Goal: Task Accomplishment & Management: Manage account settings

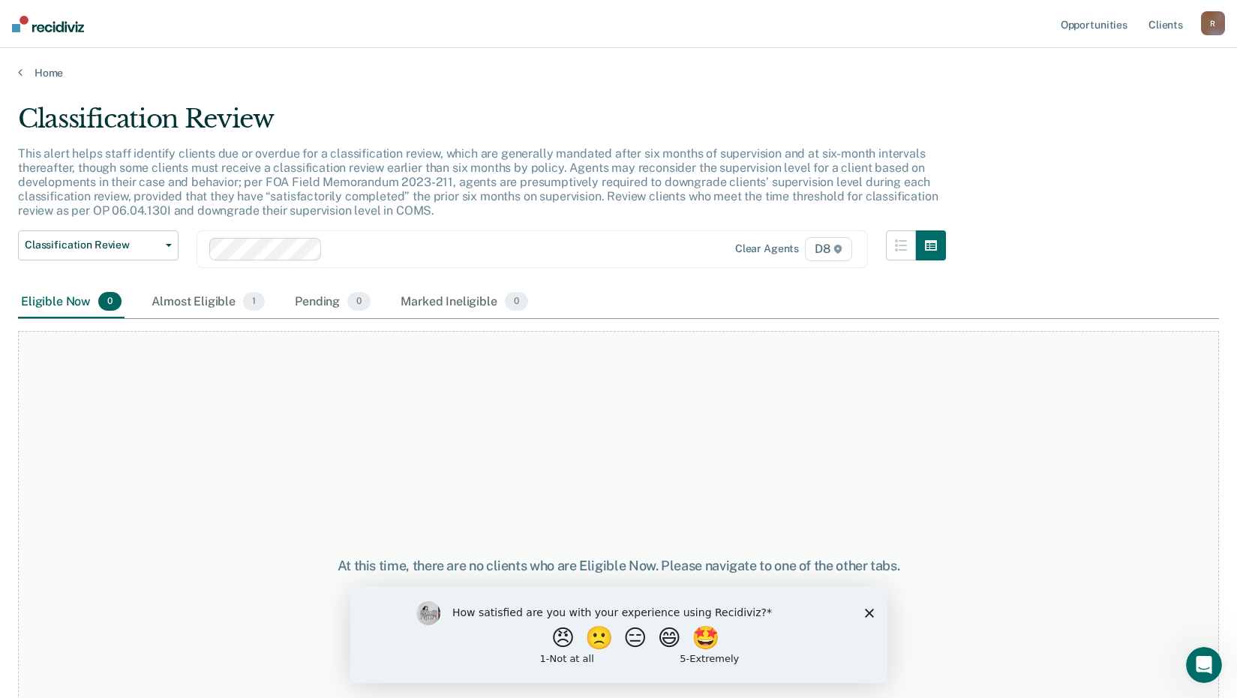
click at [867, 610] on polygon "Close survey" at bounding box center [868, 612] width 9 height 9
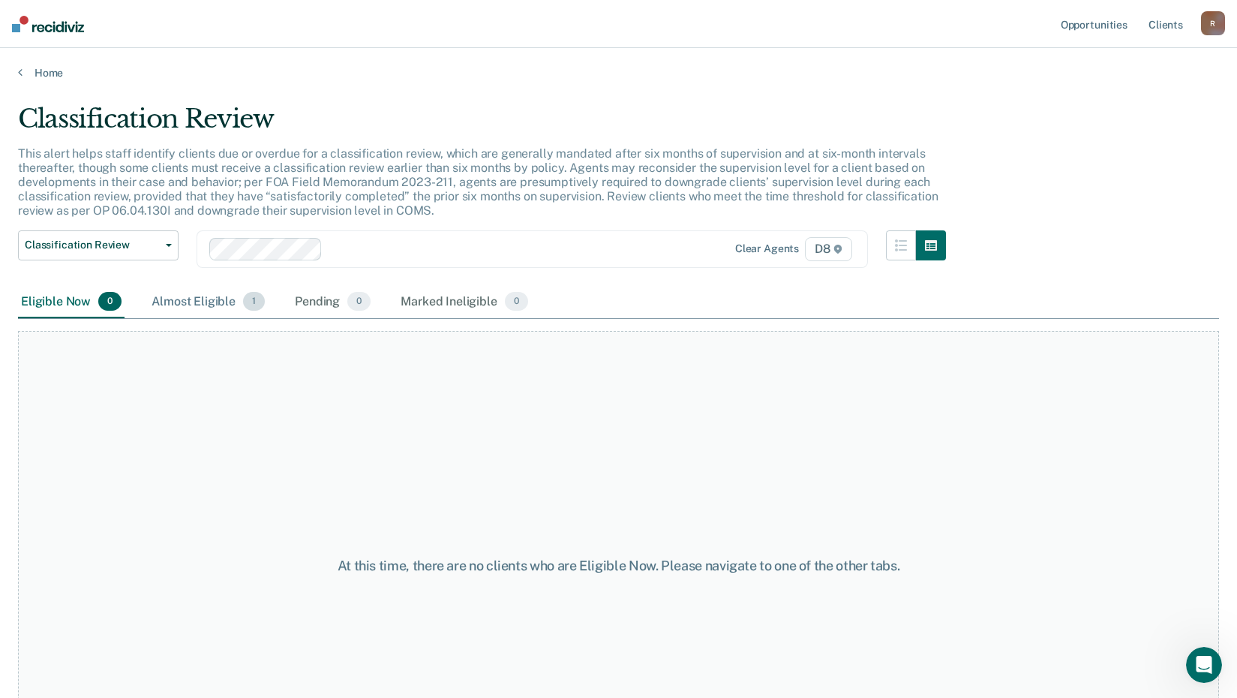
click at [203, 298] on div "Almost Eligible 1" at bounding box center [208, 302] width 119 height 33
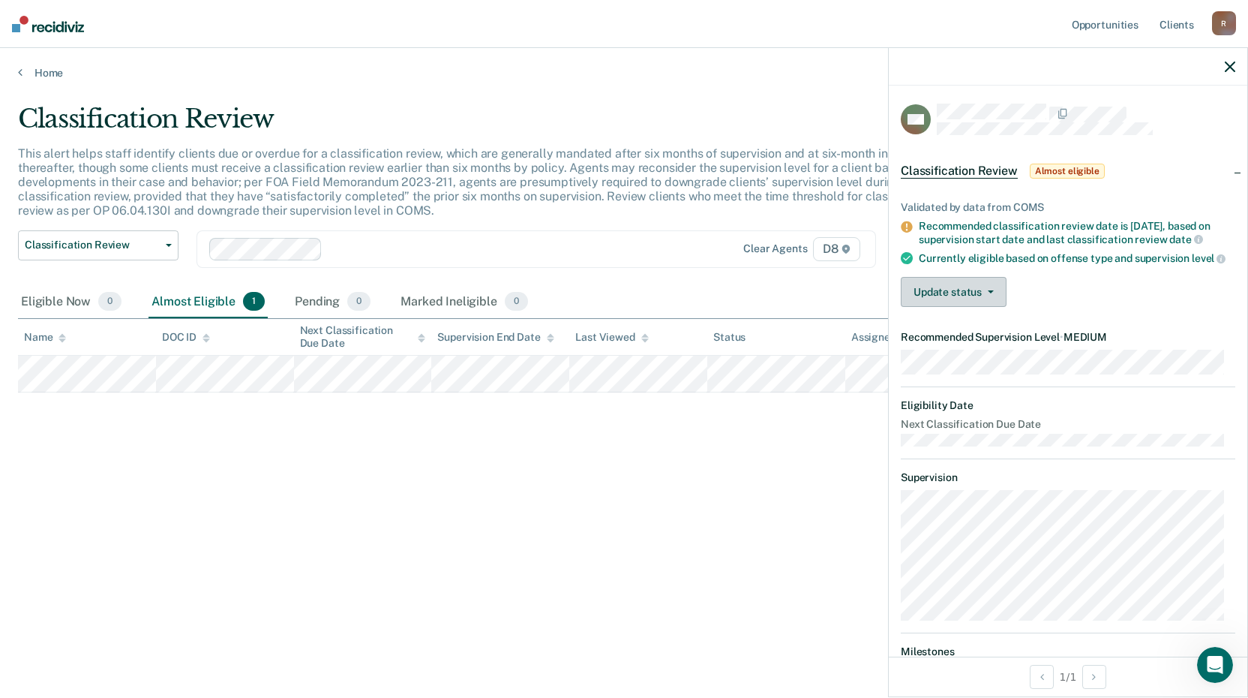
click at [988, 293] on icon "button" at bounding box center [991, 291] width 6 height 3
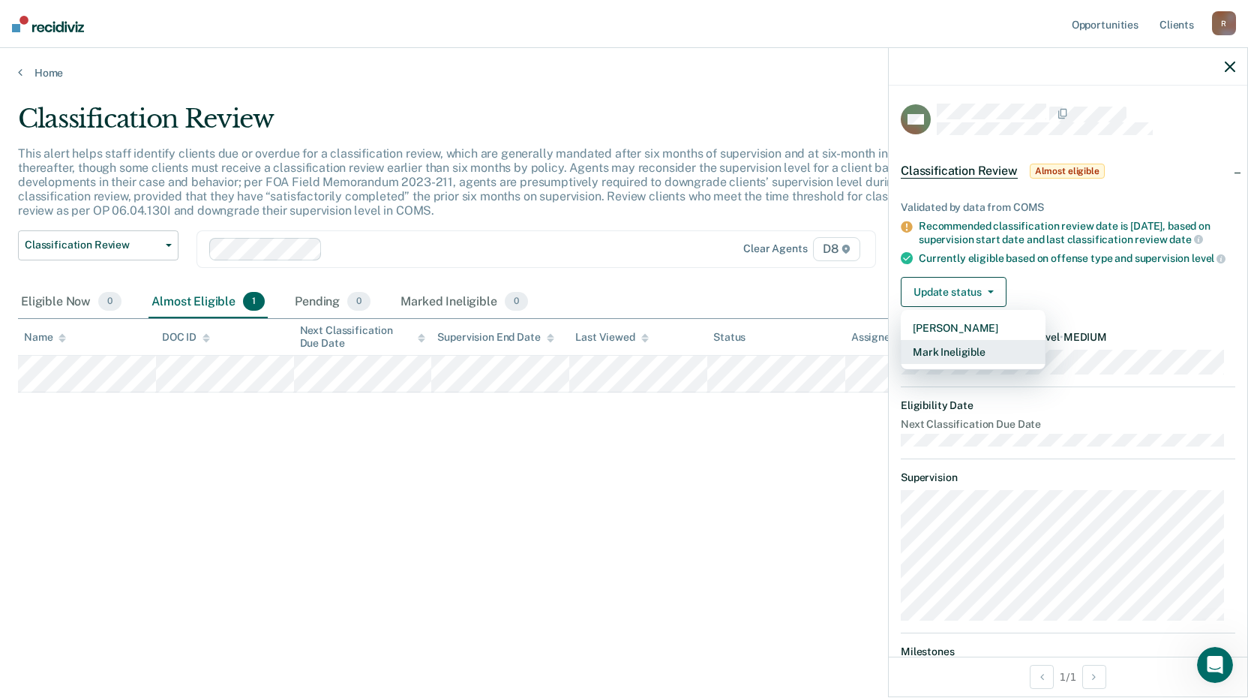
click at [979, 362] on button "Mark Ineligible" at bounding box center [973, 352] width 145 height 24
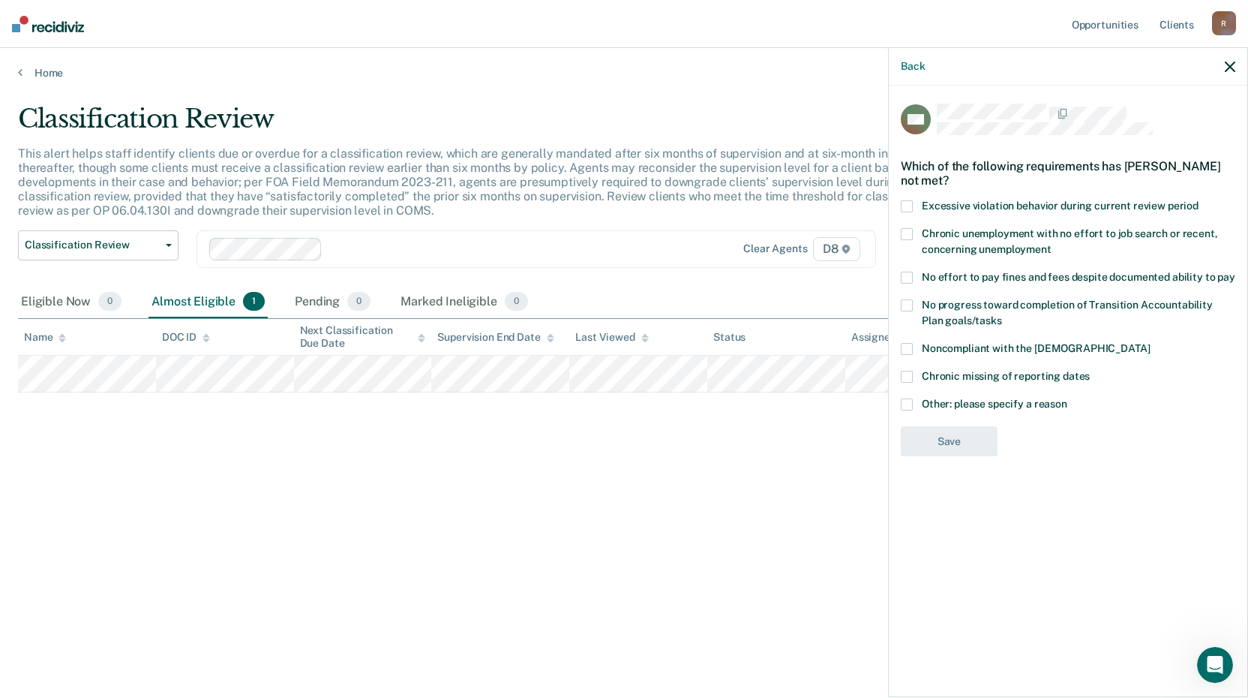
click at [911, 278] on span at bounding box center [907, 278] width 12 height 12
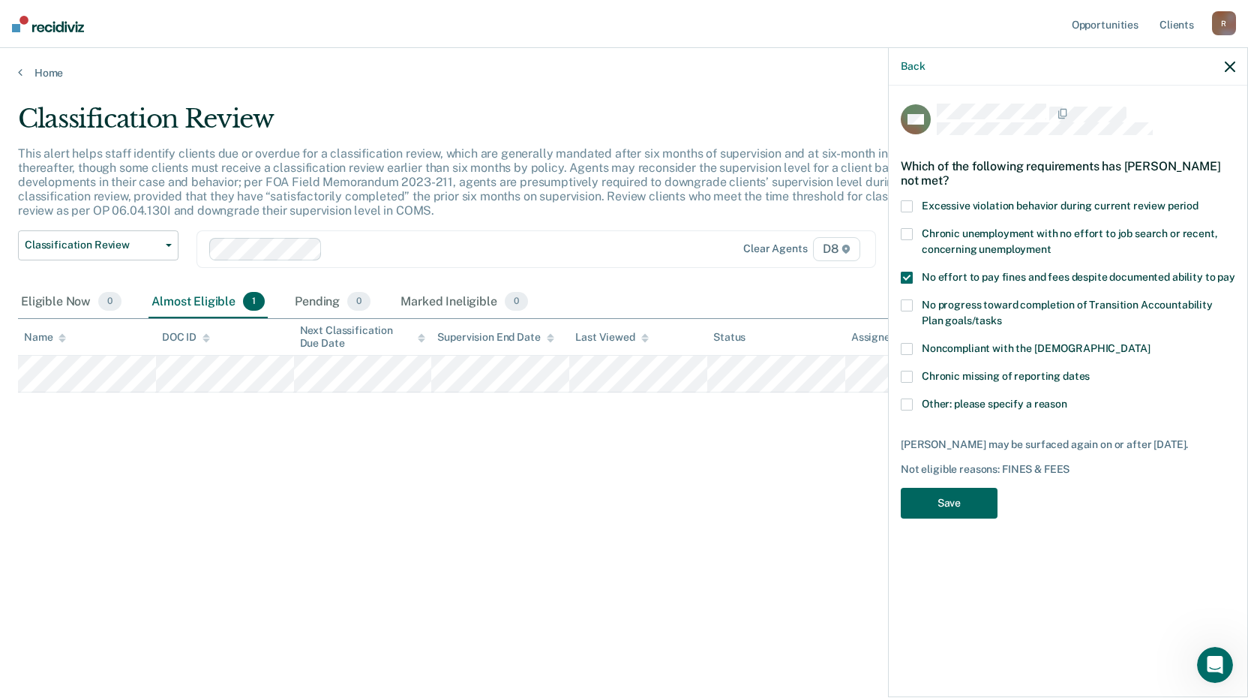
click at [944, 513] on button "Save" at bounding box center [949, 503] width 97 height 31
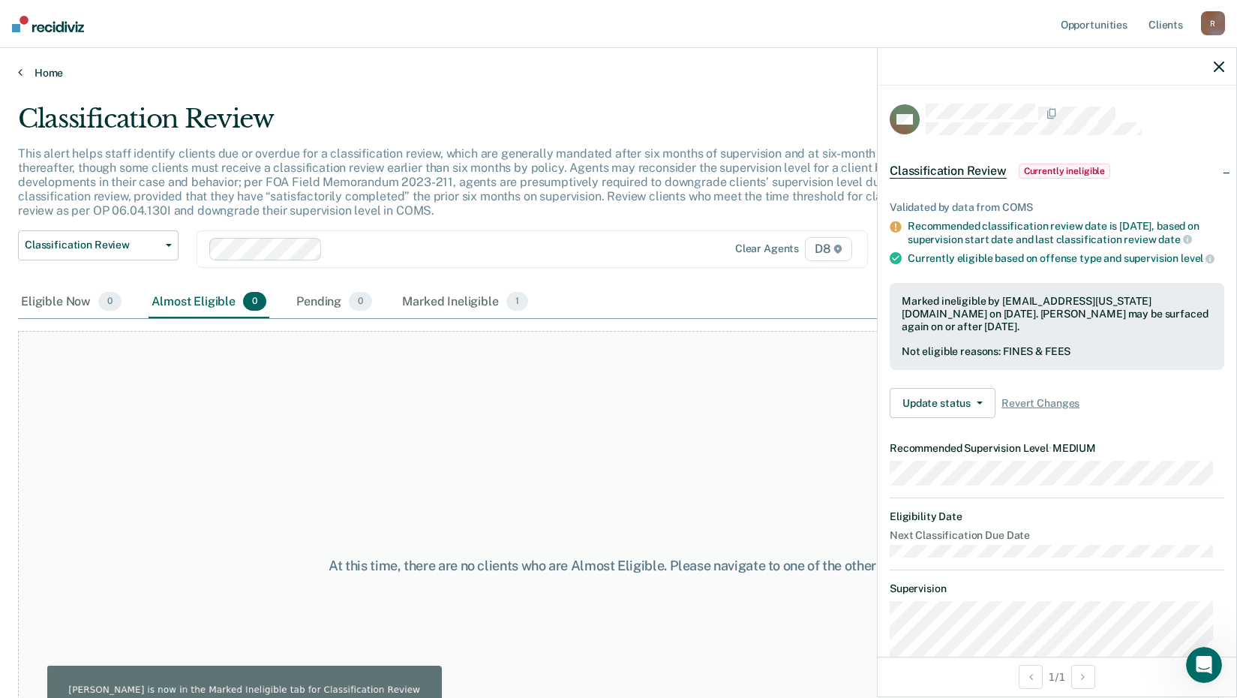
click at [49, 71] on link "Home" at bounding box center [618, 73] width 1201 height 14
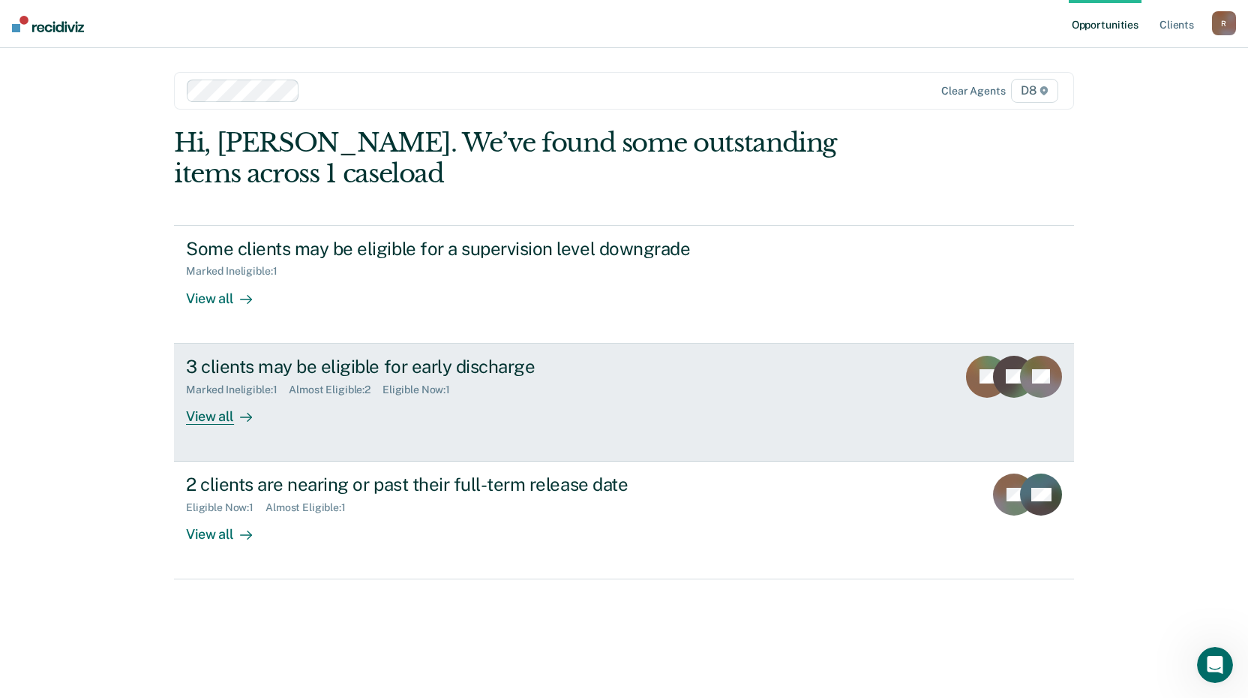
click at [197, 415] on div "View all" at bounding box center [228, 409] width 84 height 29
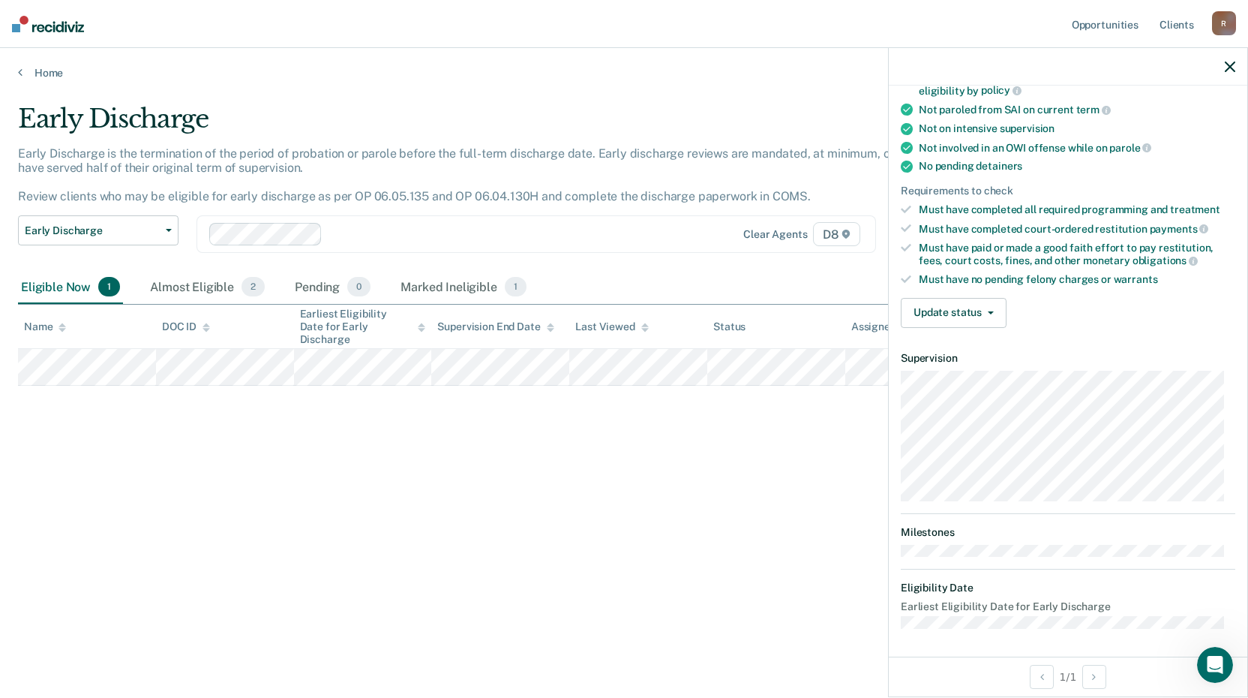
scroll to position [57, 0]
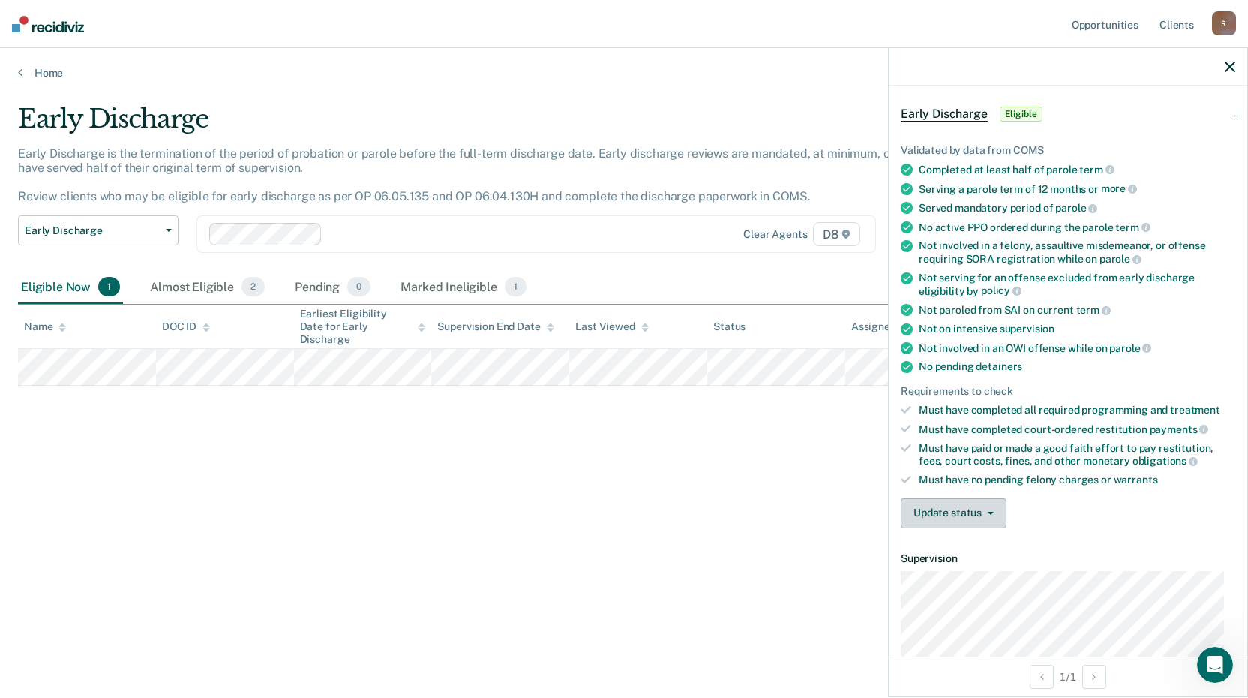
click at [976, 510] on button "Update status" at bounding box center [954, 513] width 106 height 30
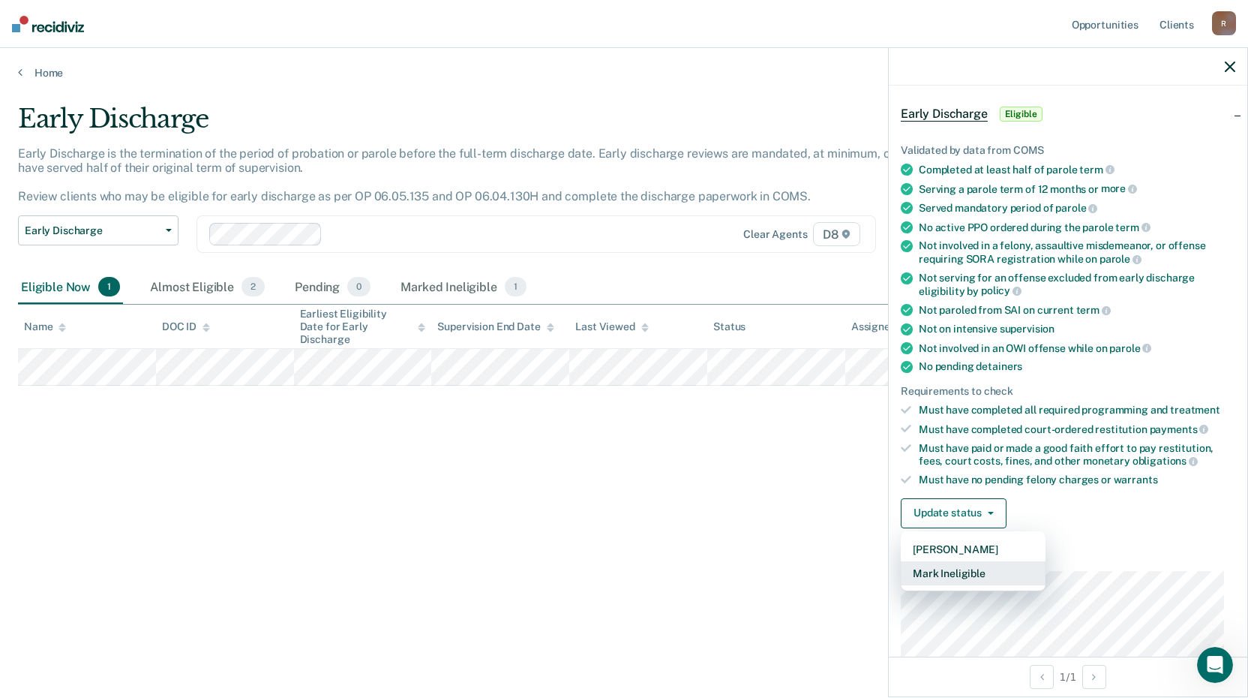
click at [988, 575] on button "Mark Ineligible" at bounding box center [973, 573] width 145 height 24
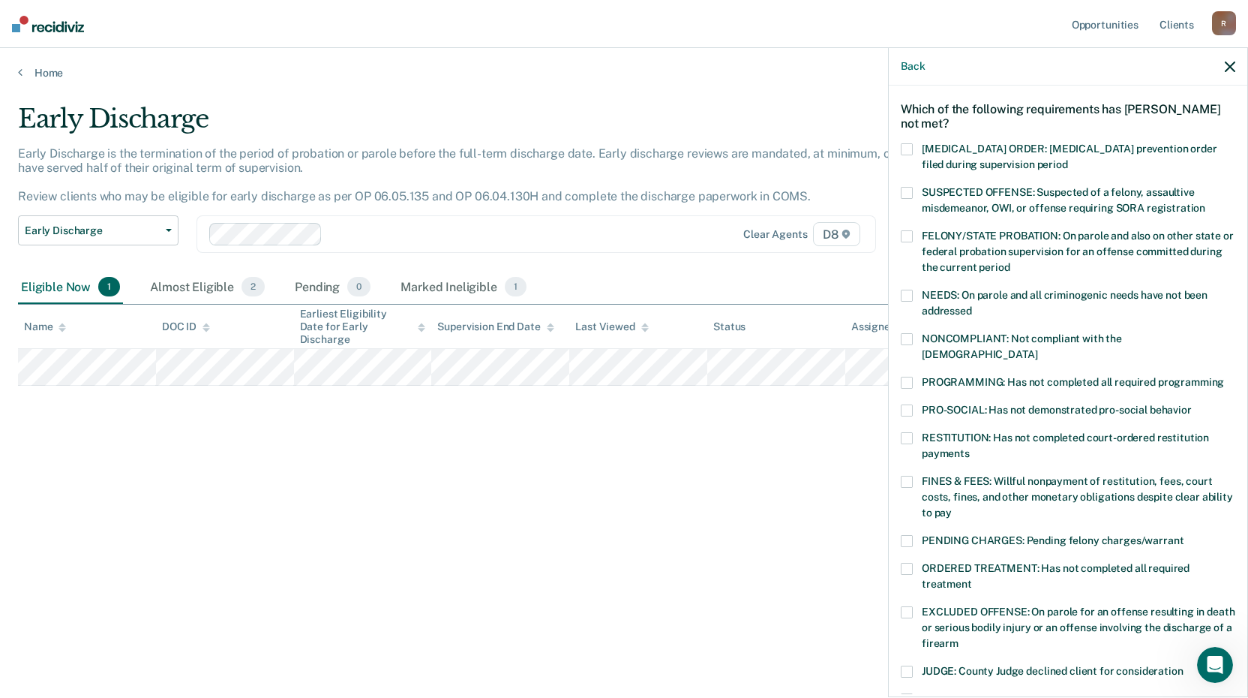
click at [908, 296] on span at bounding box center [907, 296] width 12 height 12
click at [904, 338] on span at bounding box center [907, 339] width 12 height 12
click at [908, 377] on span at bounding box center [907, 383] width 12 height 12
click at [911, 404] on span at bounding box center [907, 410] width 12 height 12
click at [912, 476] on span at bounding box center [907, 482] width 12 height 12
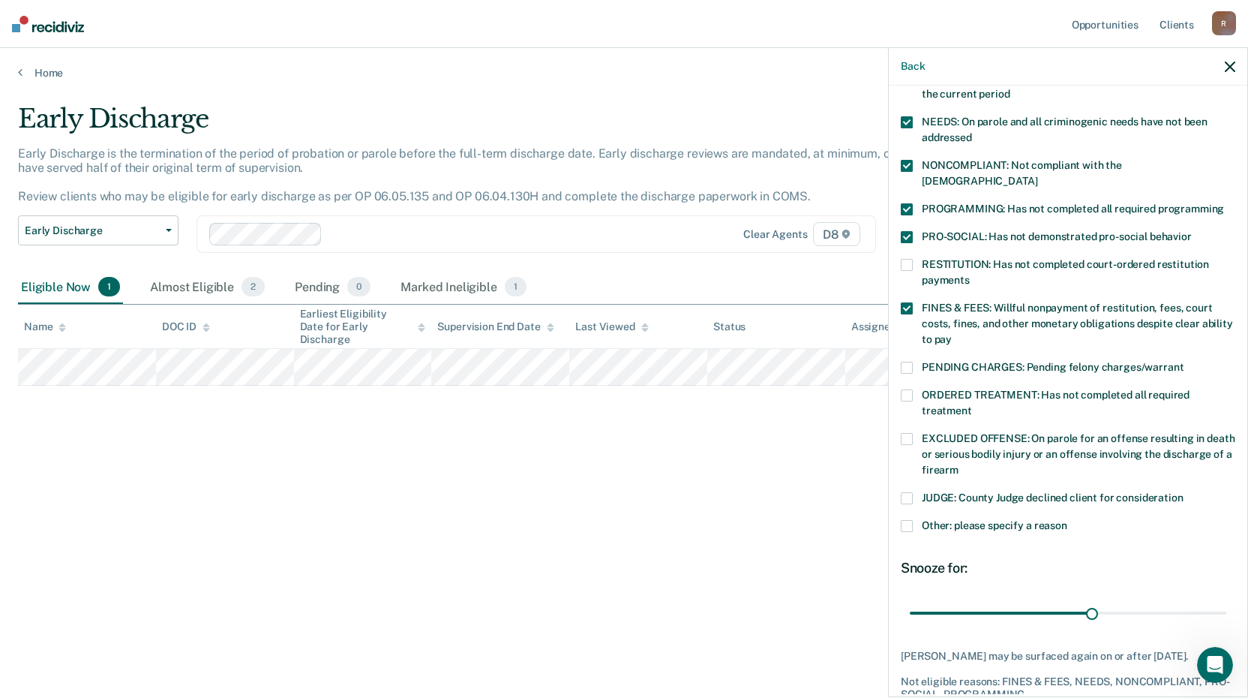
scroll to position [257, 0]
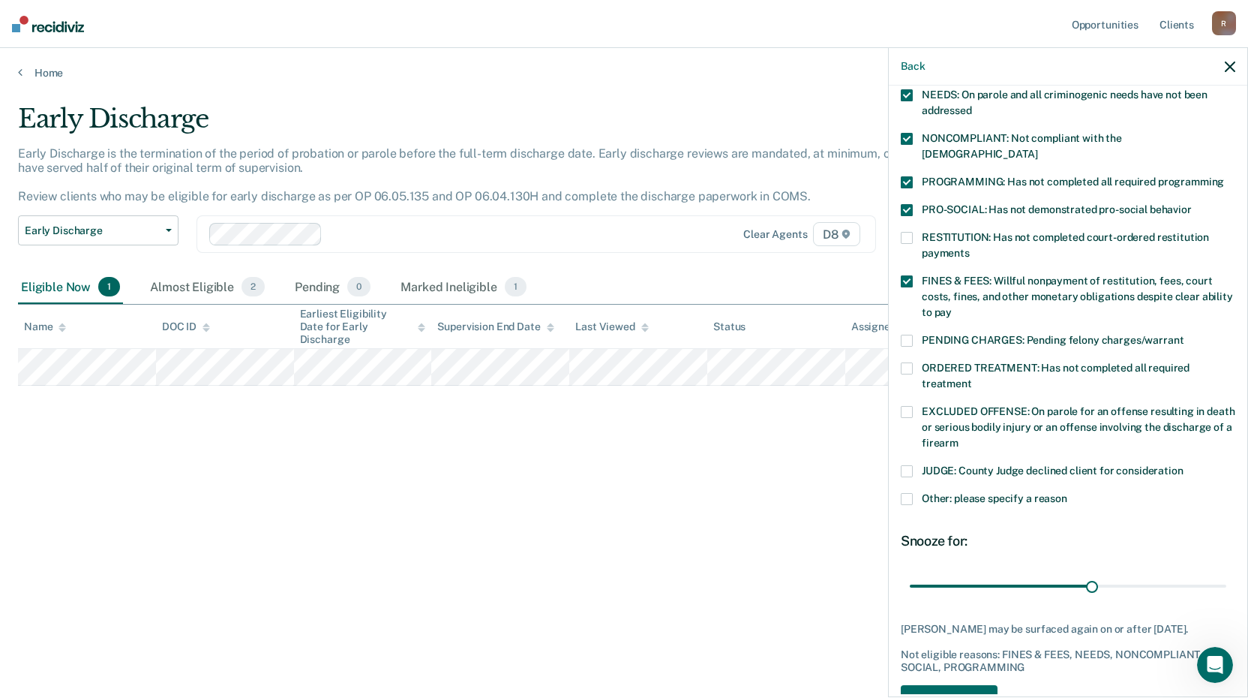
click at [905, 362] on span at bounding box center [907, 368] width 12 height 12
drag, startPoint x: 1088, startPoint y: 569, endPoint x: 1244, endPoint y: 574, distance: 156.1
type input "51"
click at [1226, 574] on input "range" at bounding box center [1068, 585] width 317 height 26
click at [957, 685] on button "Save" at bounding box center [949, 700] width 97 height 31
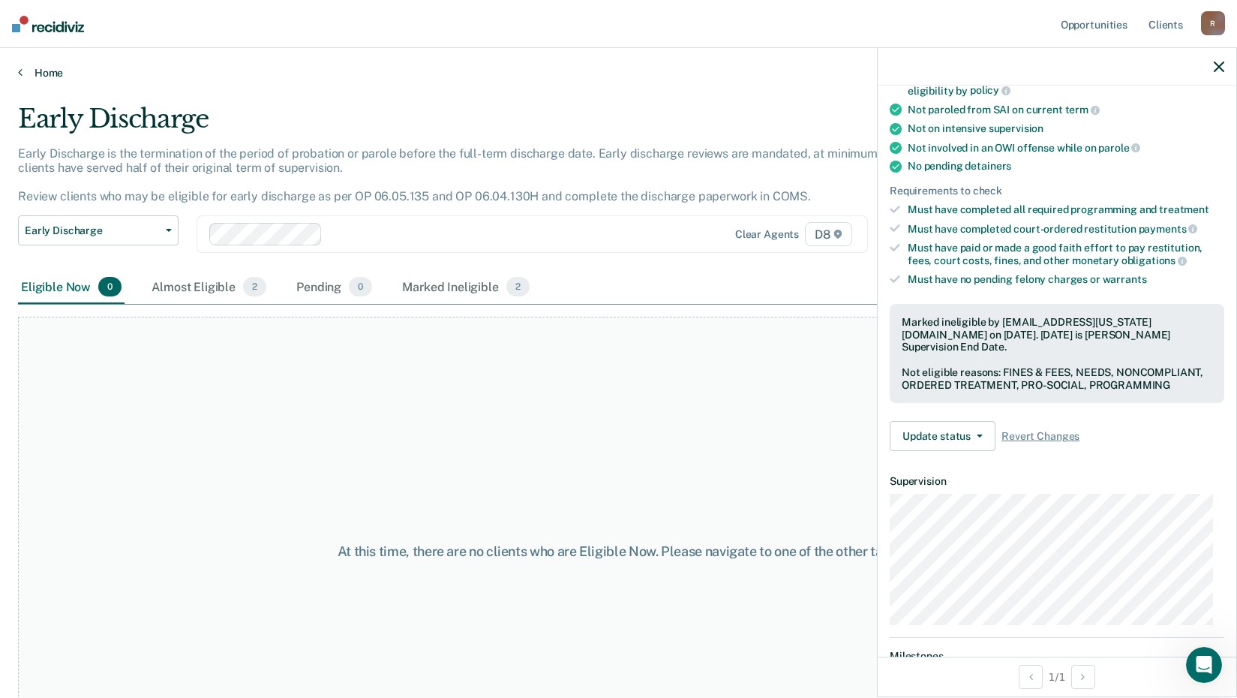
click at [45, 68] on link "Home" at bounding box center [618, 73] width 1201 height 14
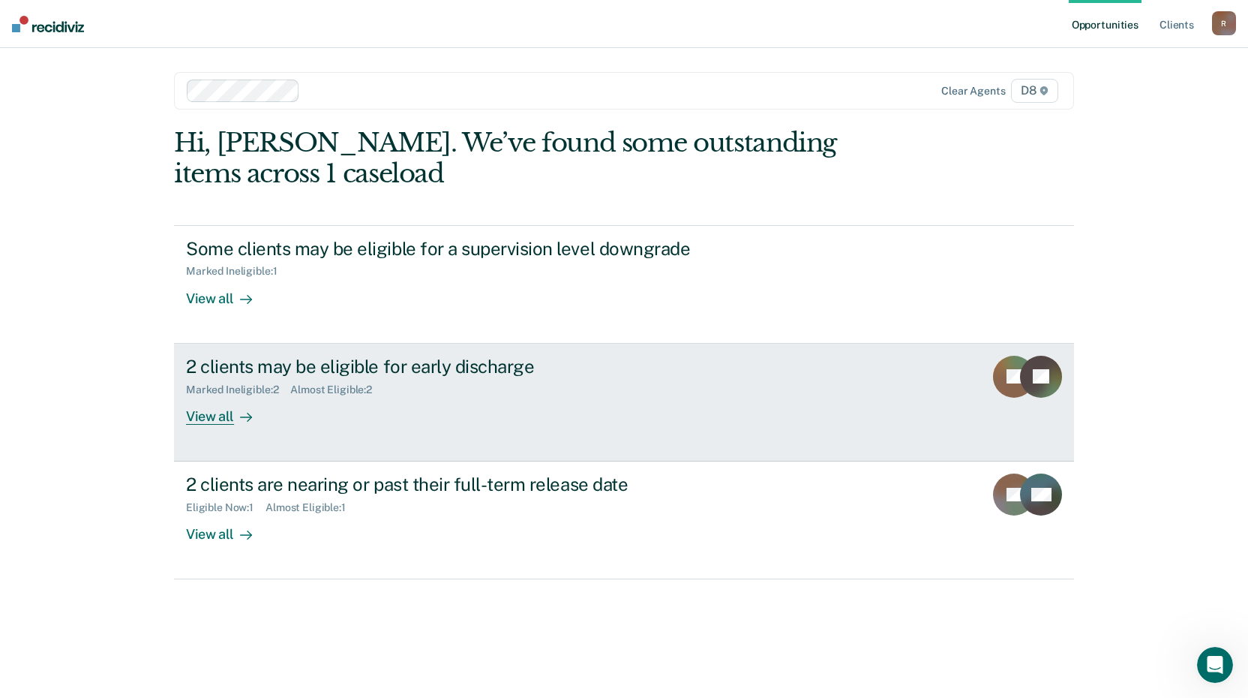
click at [223, 413] on div "View all" at bounding box center [228, 409] width 84 height 29
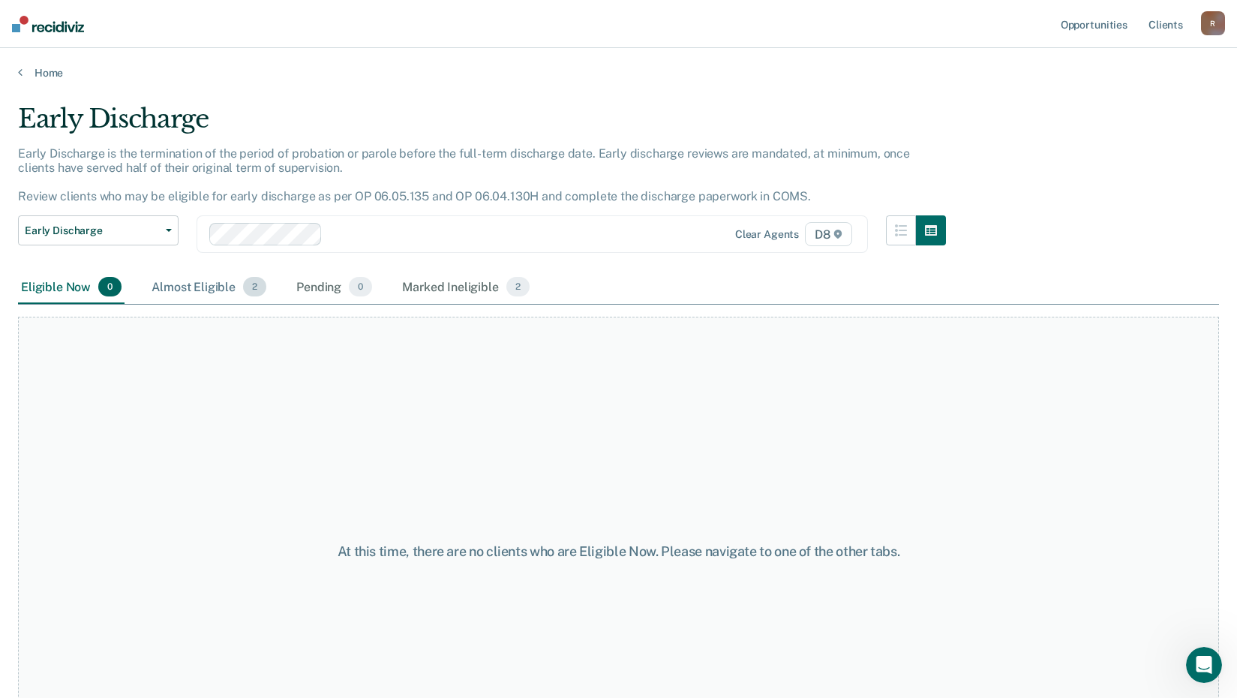
click at [210, 287] on div "Almost Eligible 2" at bounding box center [209, 287] width 121 height 33
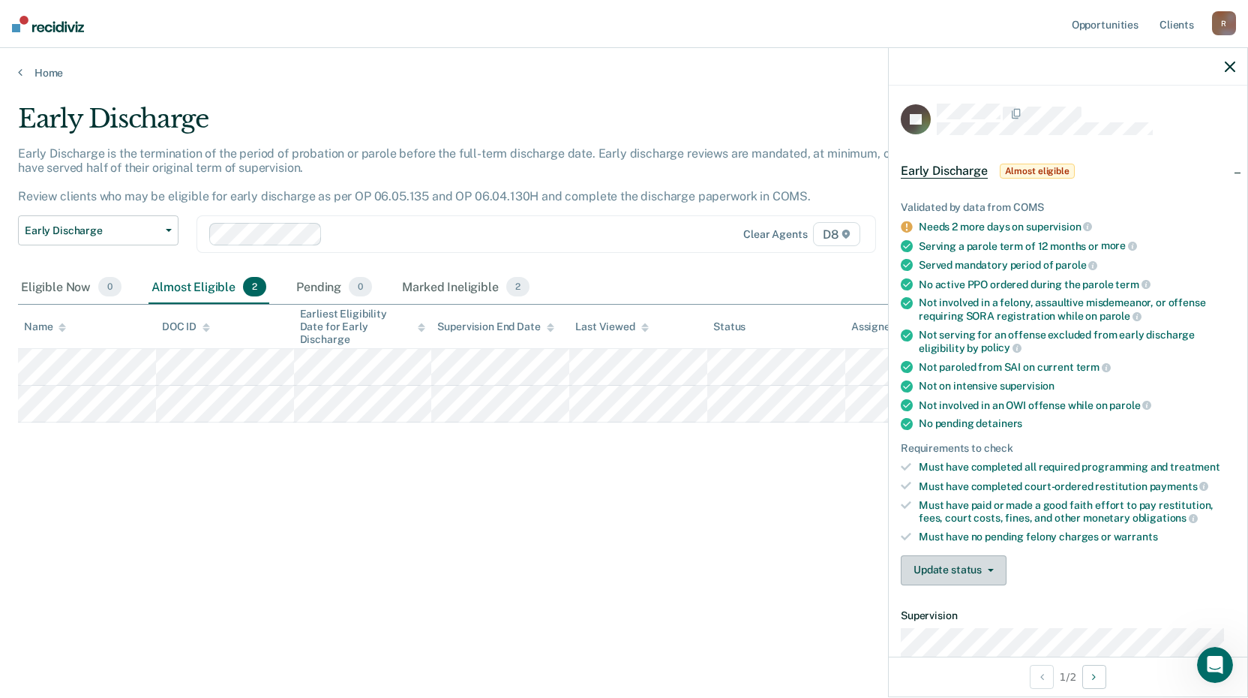
click at [957, 572] on button "Update status" at bounding box center [954, 570] width 106 height 30
click at [960, 629] on button "Mark Ineligible" at bounding box center [973, 630] width 145 height 24
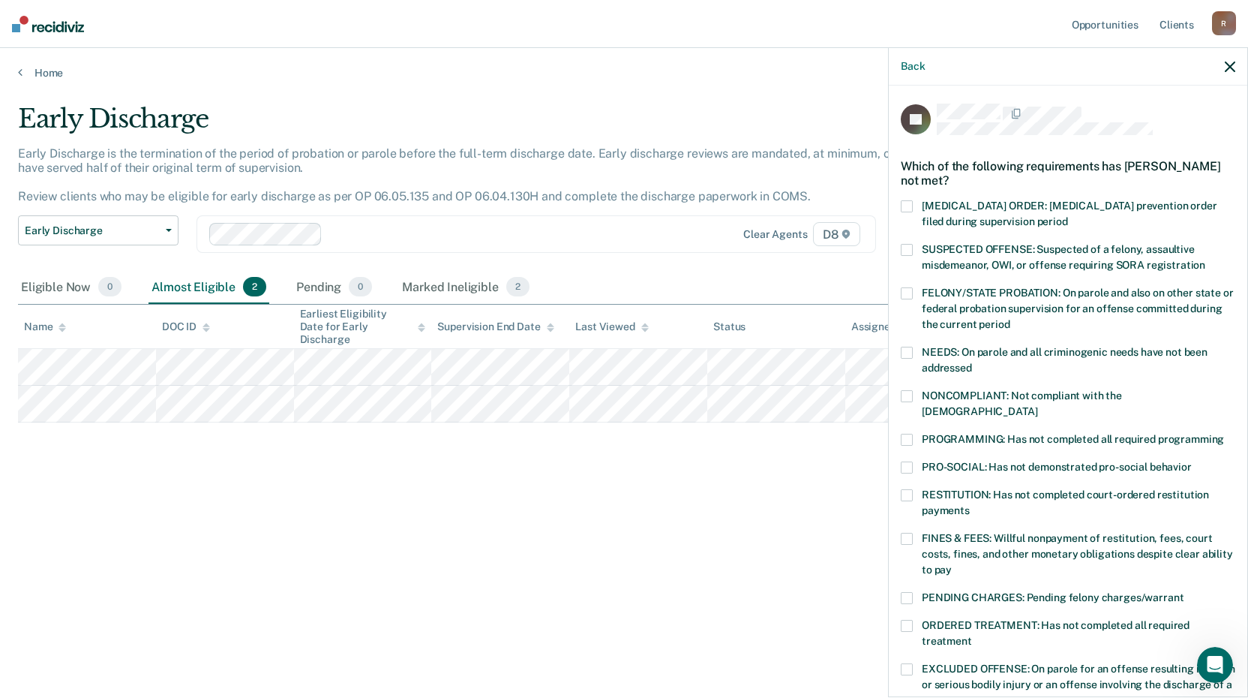
scroll to position [276, 0]
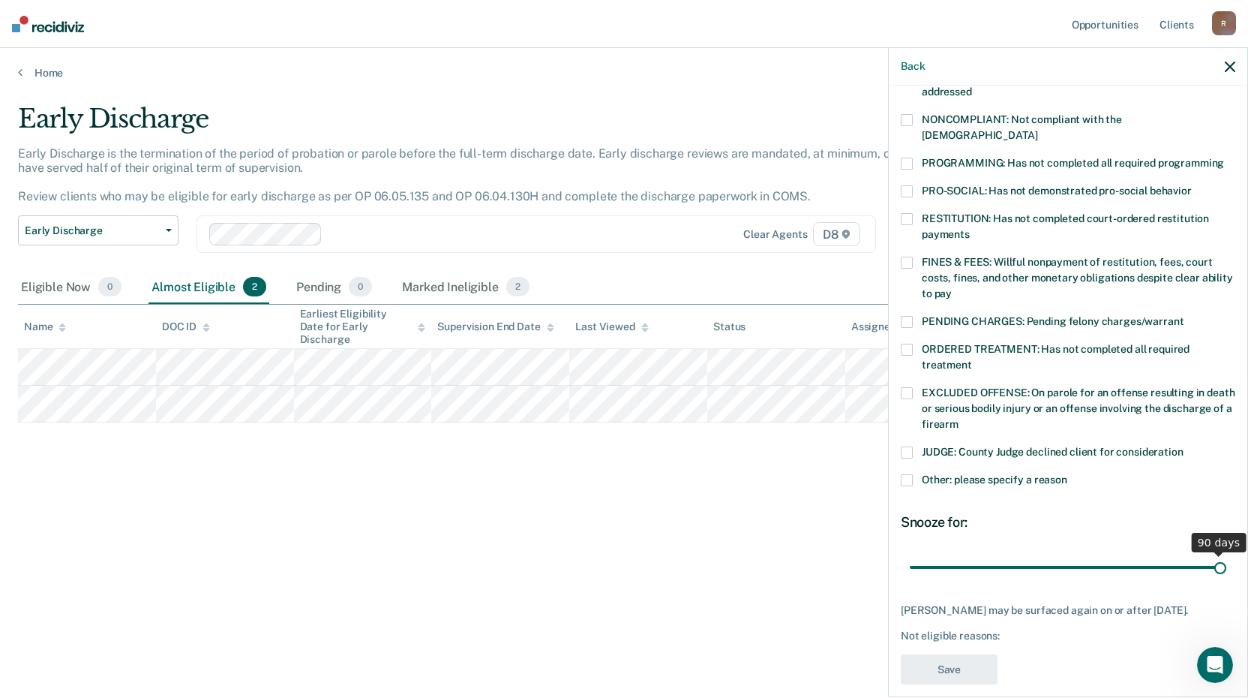
drag, startPoint x: 1014, startPoint y: 550, endPoint x: 1253, endPoint y: 548, distance: 239.3
type input "90"
click at [1226, 554] on input "range" at bounding box center [1068, 567] width 317 height 26
click at [908, 257] on span at bounding box center [907, 263] width 12 height 12
click at [908, 185] on span at bounding box center [907, 191] width 12 height 12
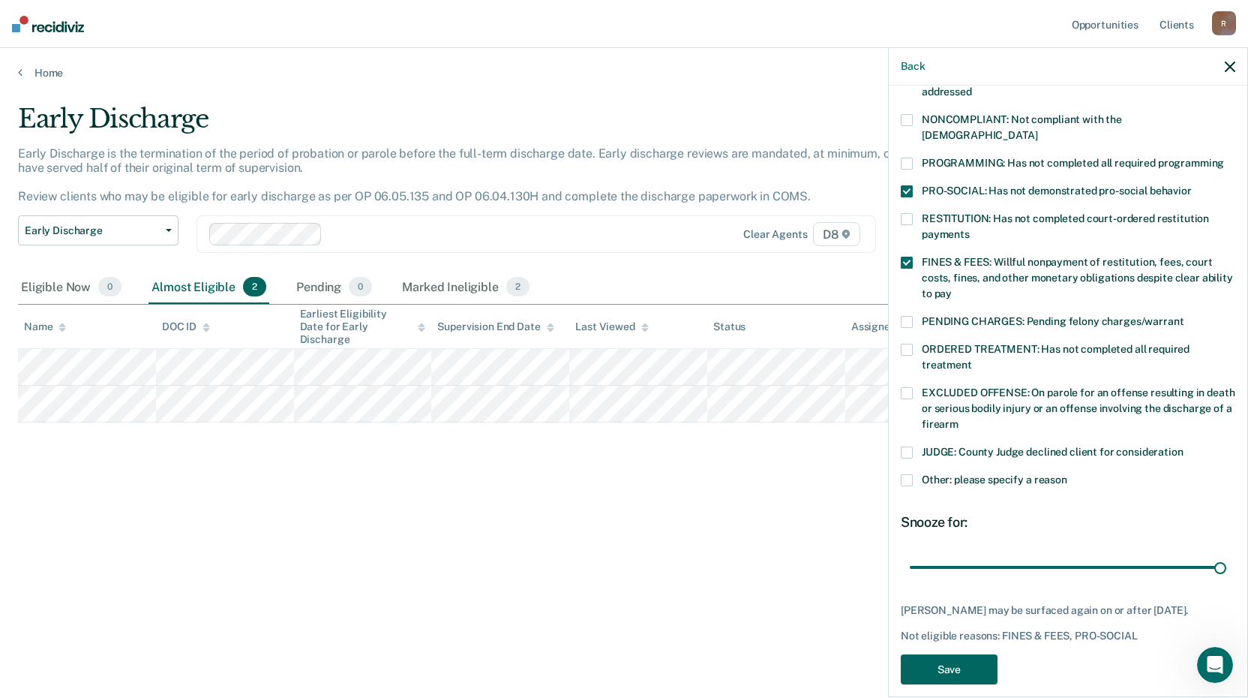
click at [973, 656] on button "Save" at bounding box center [949, 669] width 97 height 31
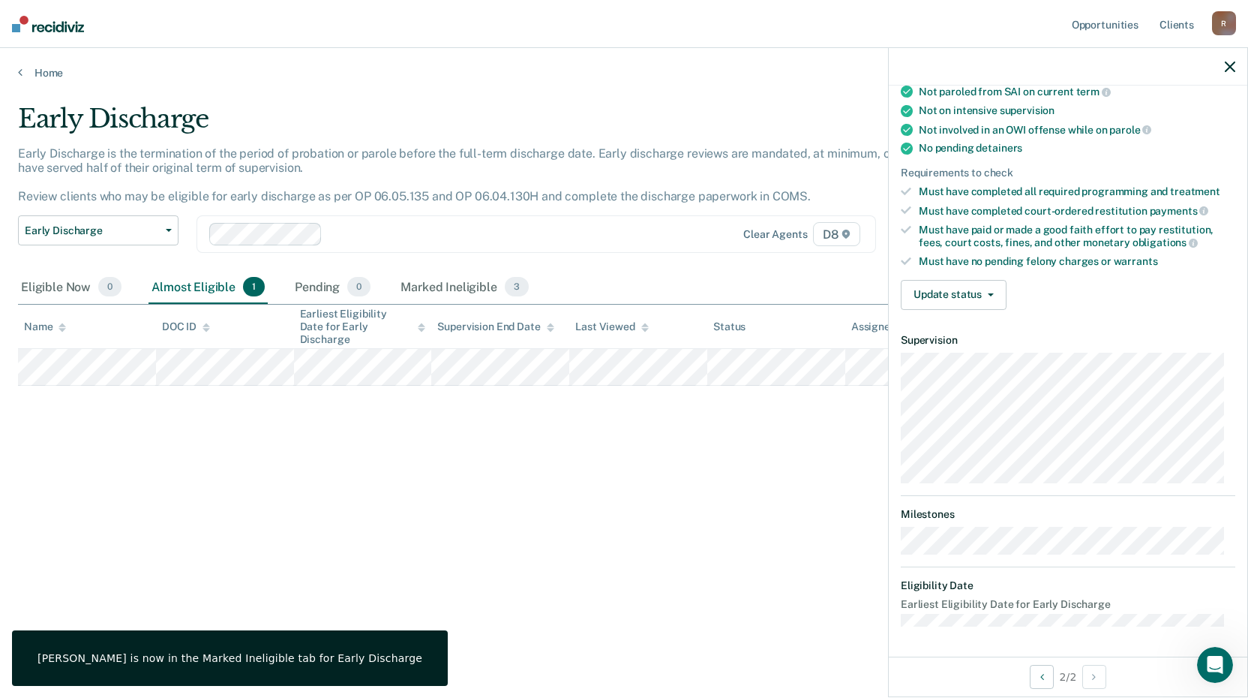
scroll to position [273, 0]
click at [950, 296] on button "Update status" at bounding box center [954, 297] width 106 height 30
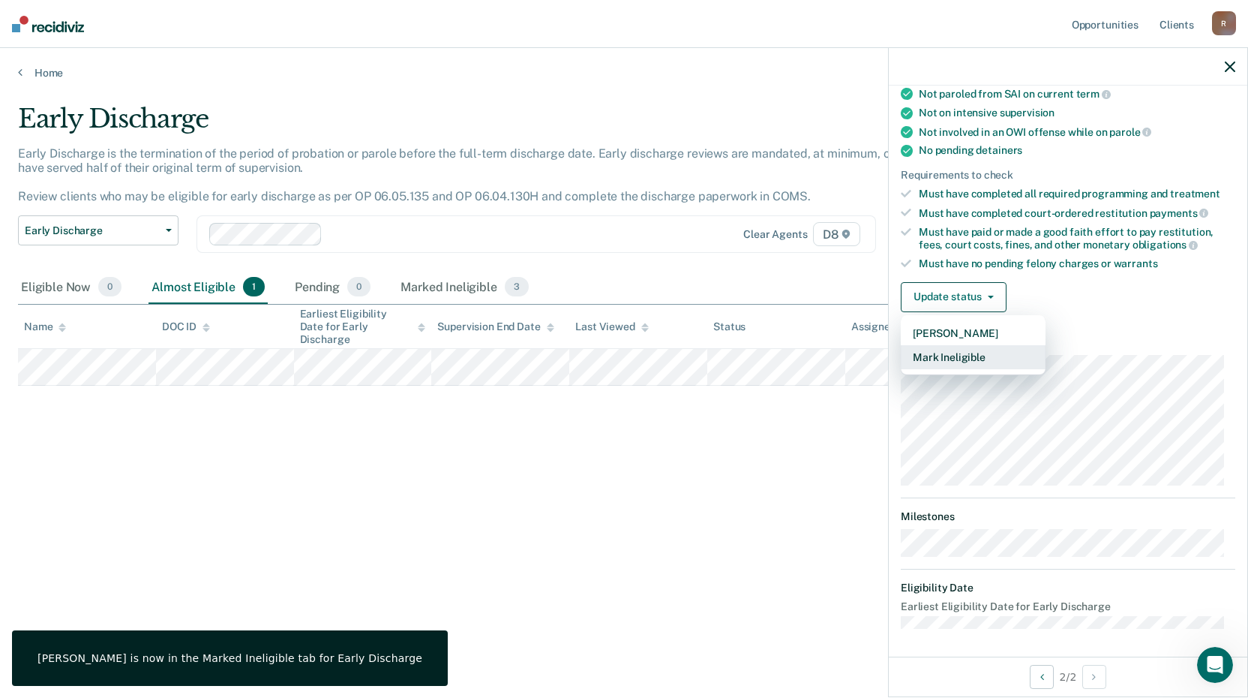
click at [986, 356] on button "Mark Ineligible" at bounding box center [973, 357] width 145 height 24
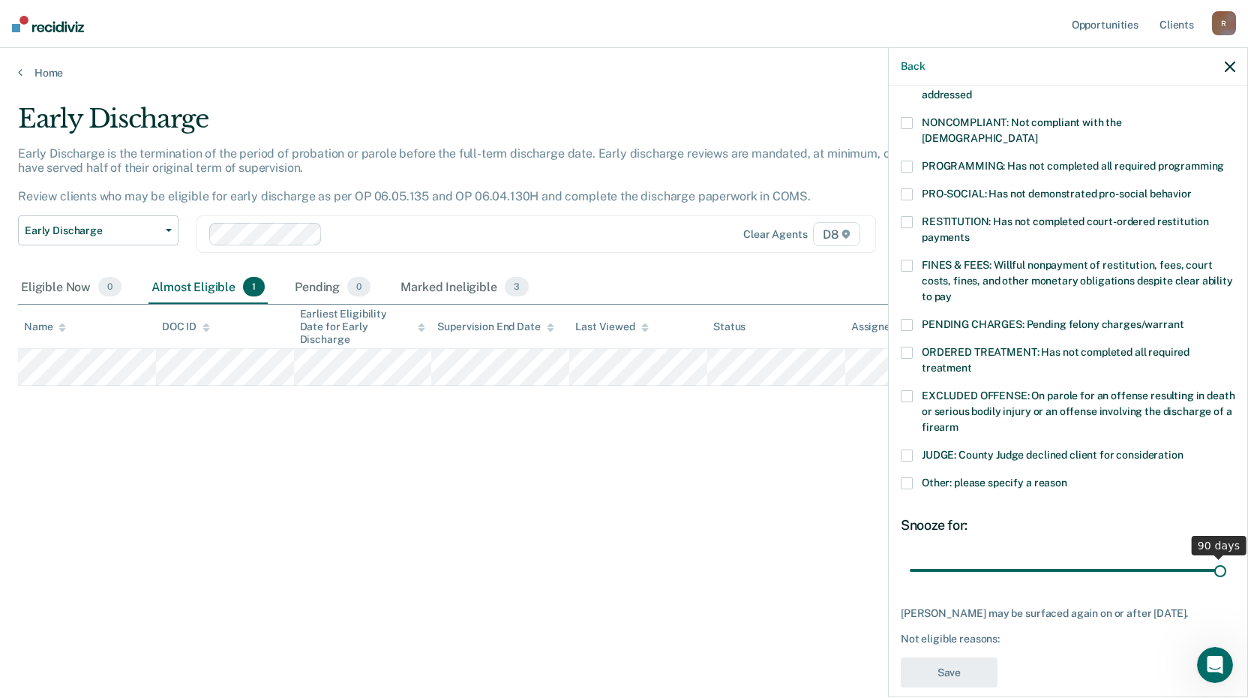
drag, startPoint x: 1007, startPoint y: 546, endPoint x: 1253, endPoint y: 563, distance: 247.3
type input "90"
click at [1226, 563] on input "range" at bounding box center [1068, 570] width 317 height 26
click at [909, 260] on span at bounding box center [907, 266] width 12 height 12
click at [908, 477] on span at bounding box center [907, 483] width 12 height 12
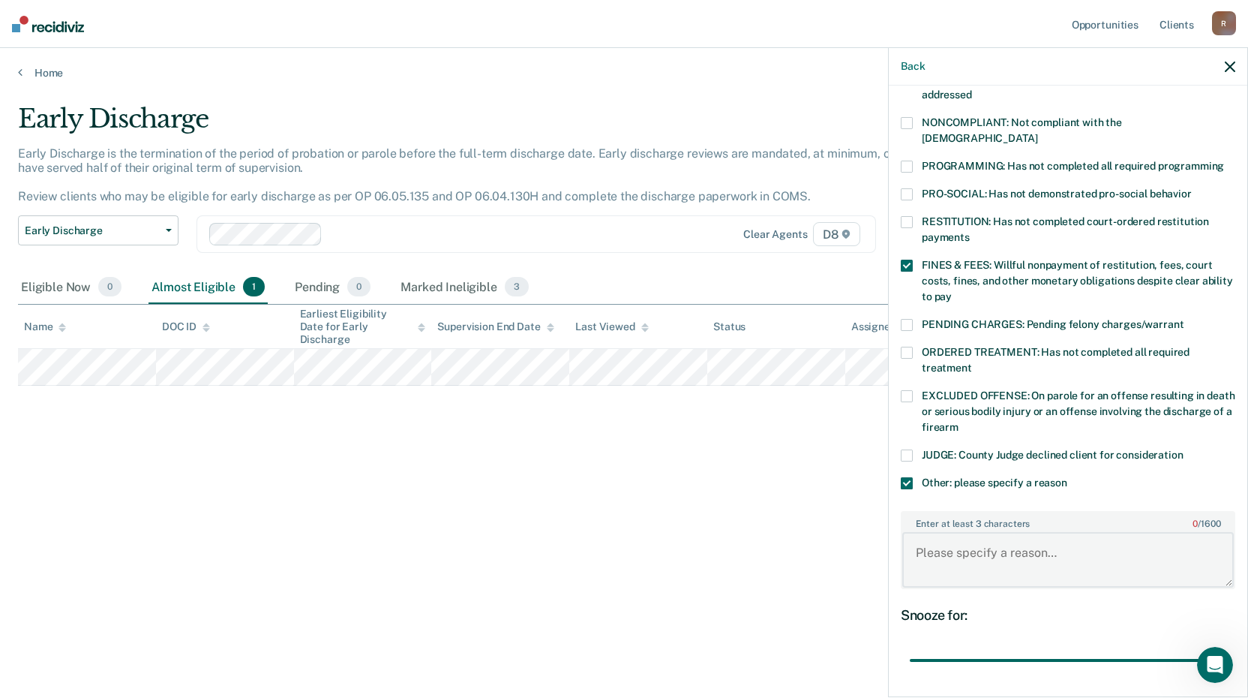
click at [943, 541] on textarea "Enter at least 3 characters 0 / 1600" at bounding box center [1068, 560] width 332 height 56
type textarea "Not Employed"
click at [922, 607] on div "Snooze for:" at bounding box center [1068, 615] width 335 height 17
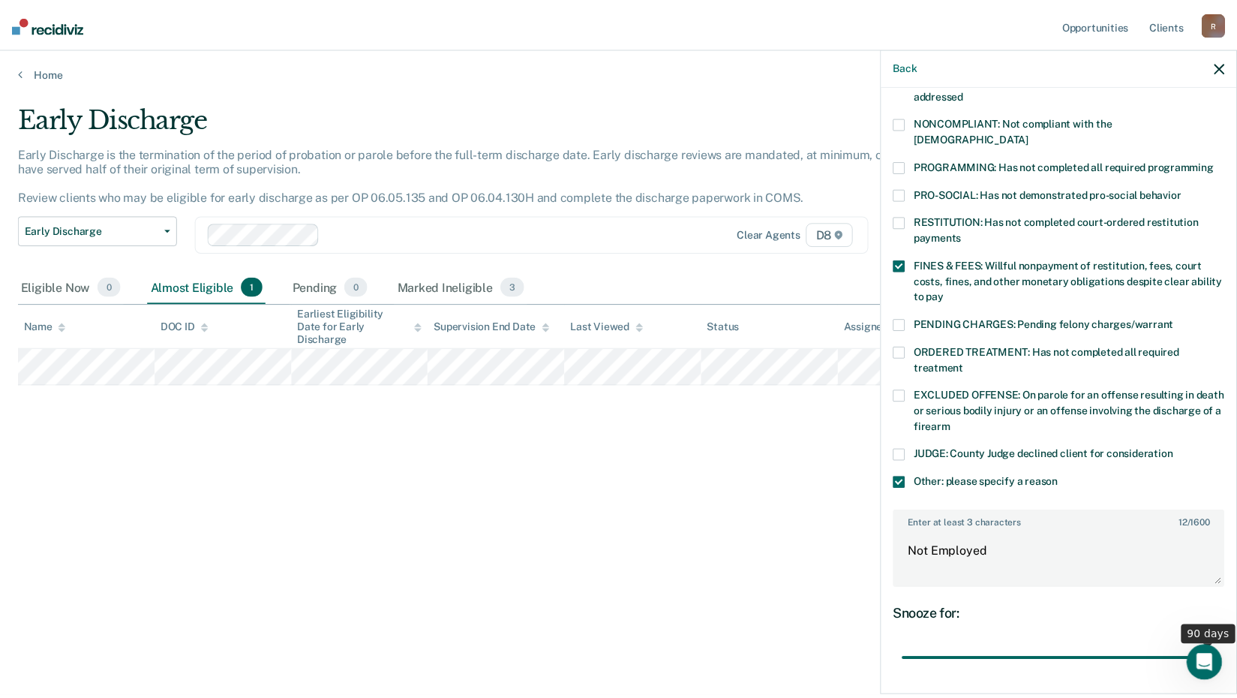
scroll to position [380, 0]
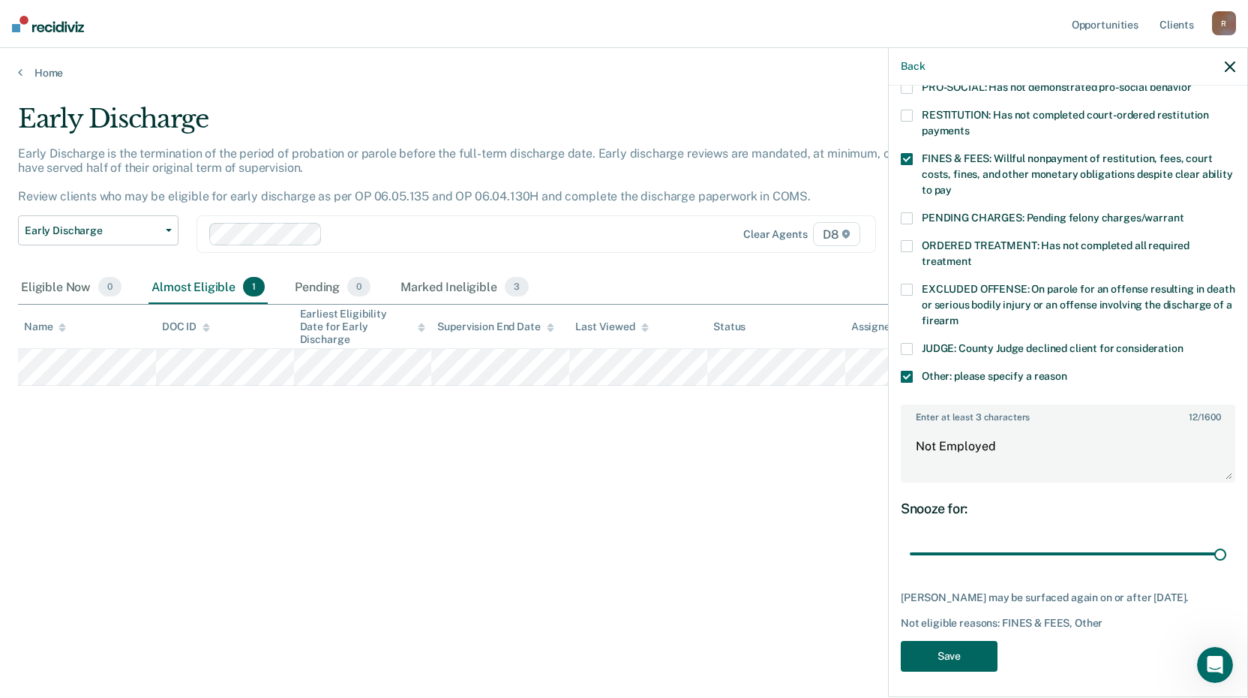
click at [959, 646] on button "Save" at bounding box center [949, 656] width 97 height 31
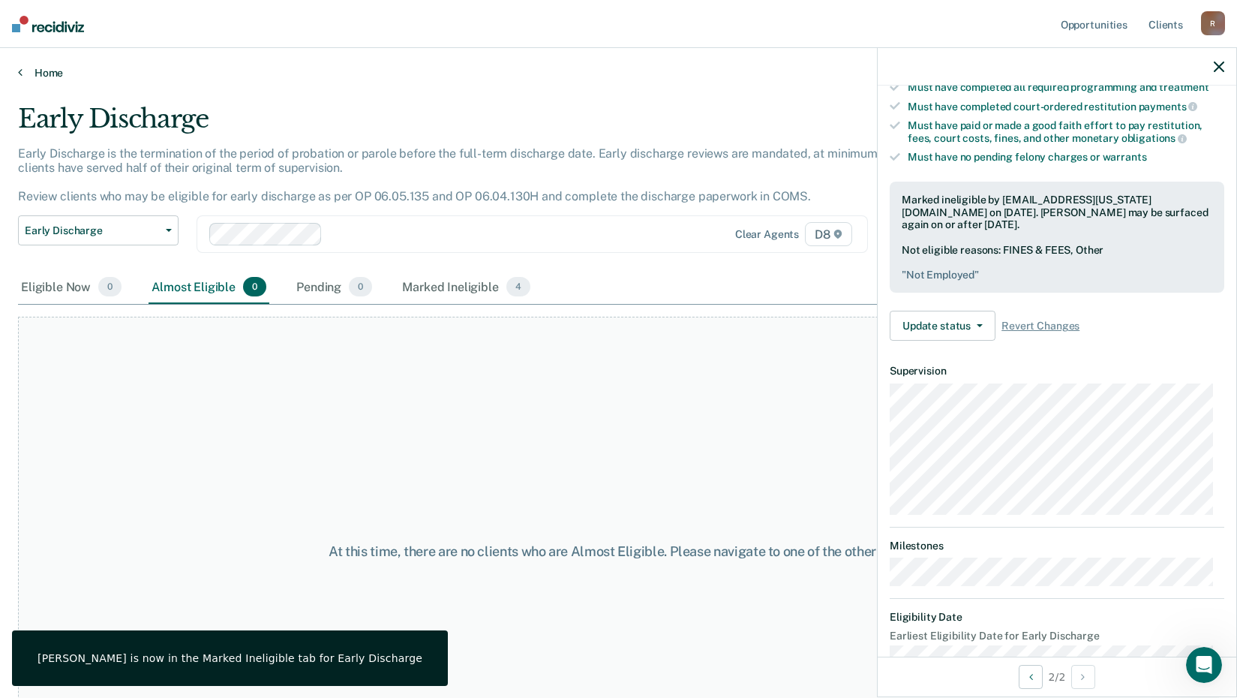
click at [45, 73] on link "Home" at bounding box center [618, 73] width 1201 height 14
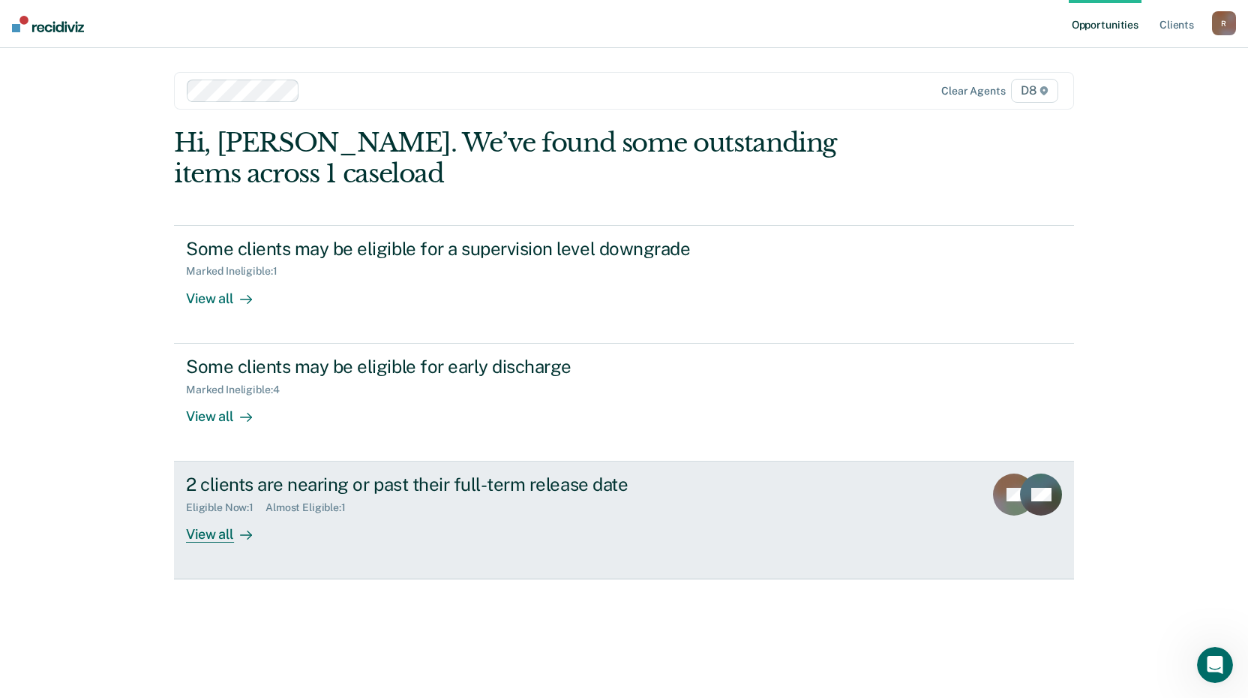
click at [218, 529] on div "View all" at bounding box center [228, 528] width 84 height 29
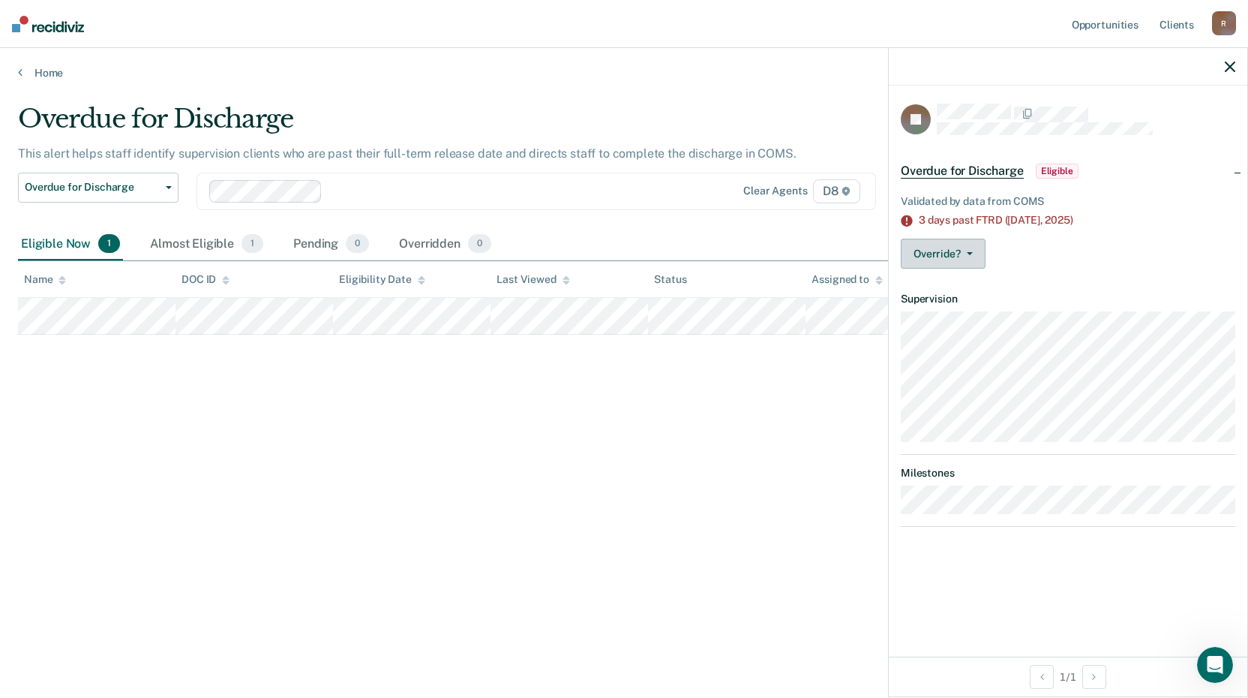
click at [929, 245] on button "Override?" at bounding box center [943, 254] width 85 height 30
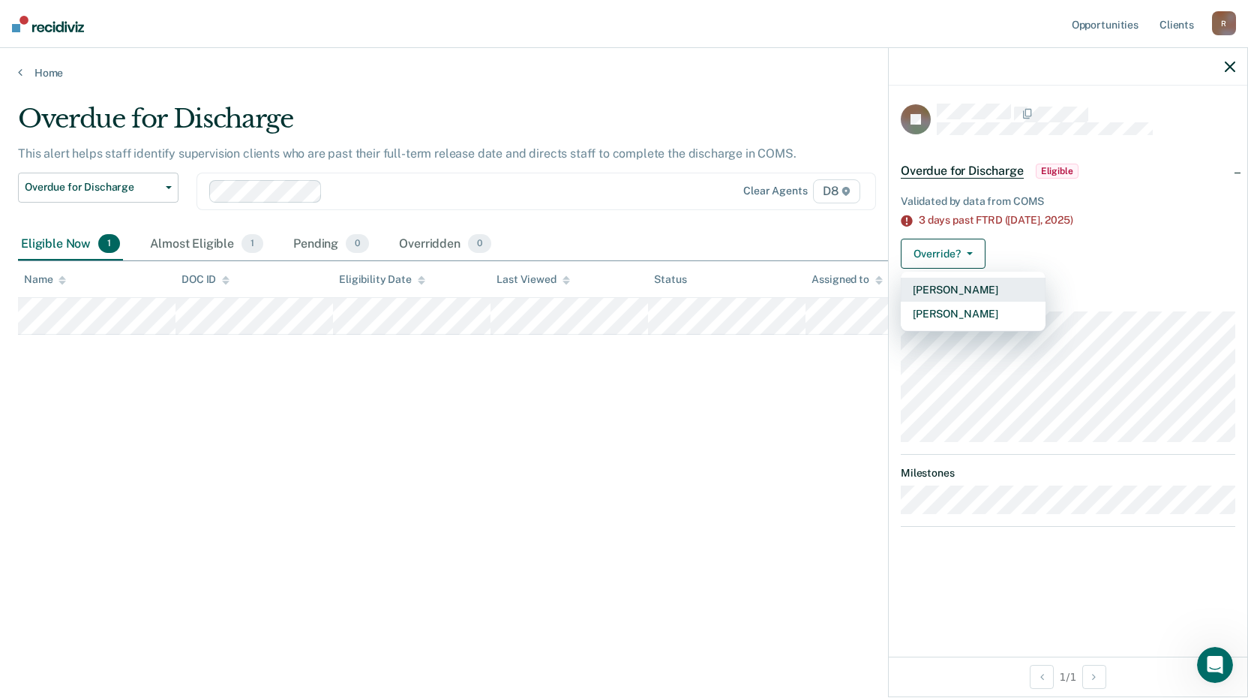
click at [940, 284] on button "[PERSON_NAME]" at bounding box center [973, 290] width 145 height 24
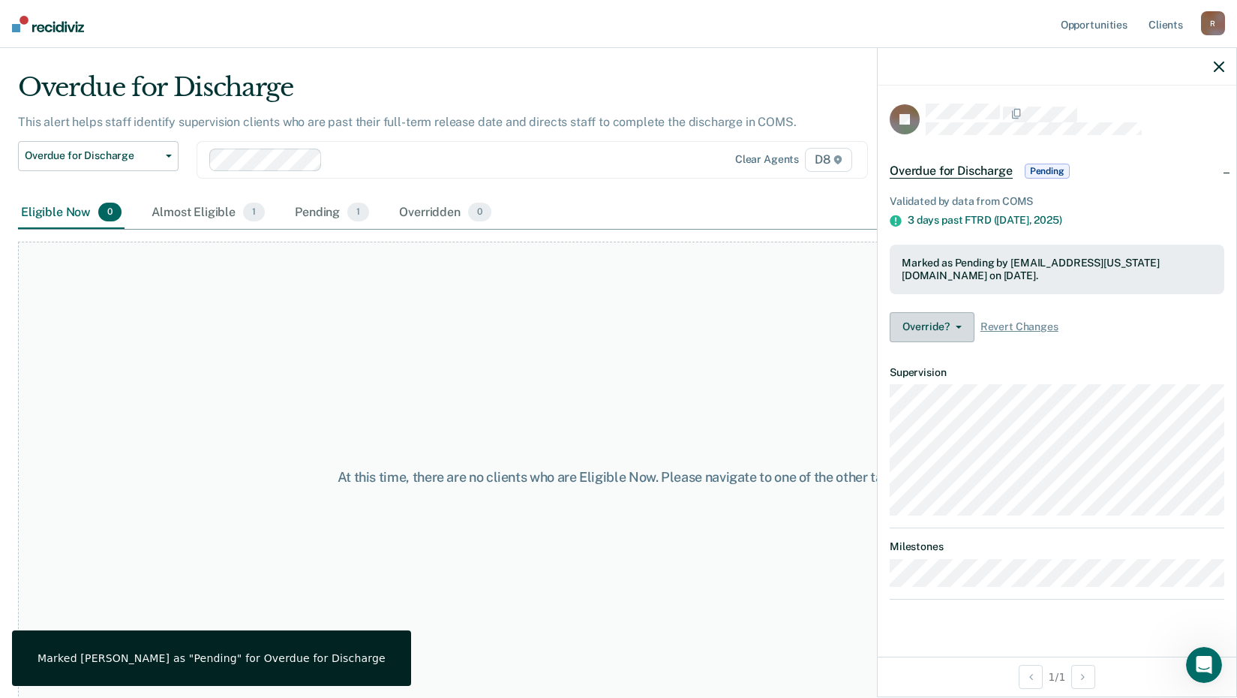
scroll to position [45, 0]
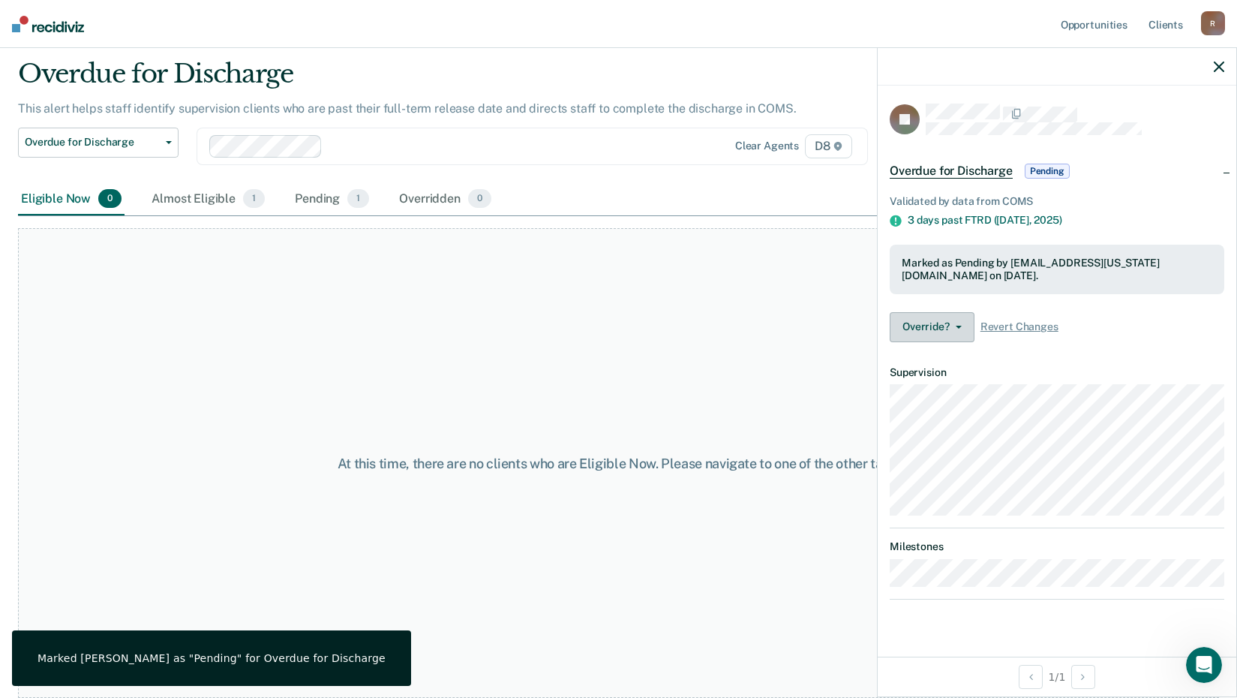
click at [953, 326] on span "button" at bounding box center [956, 327] width 12 height 3
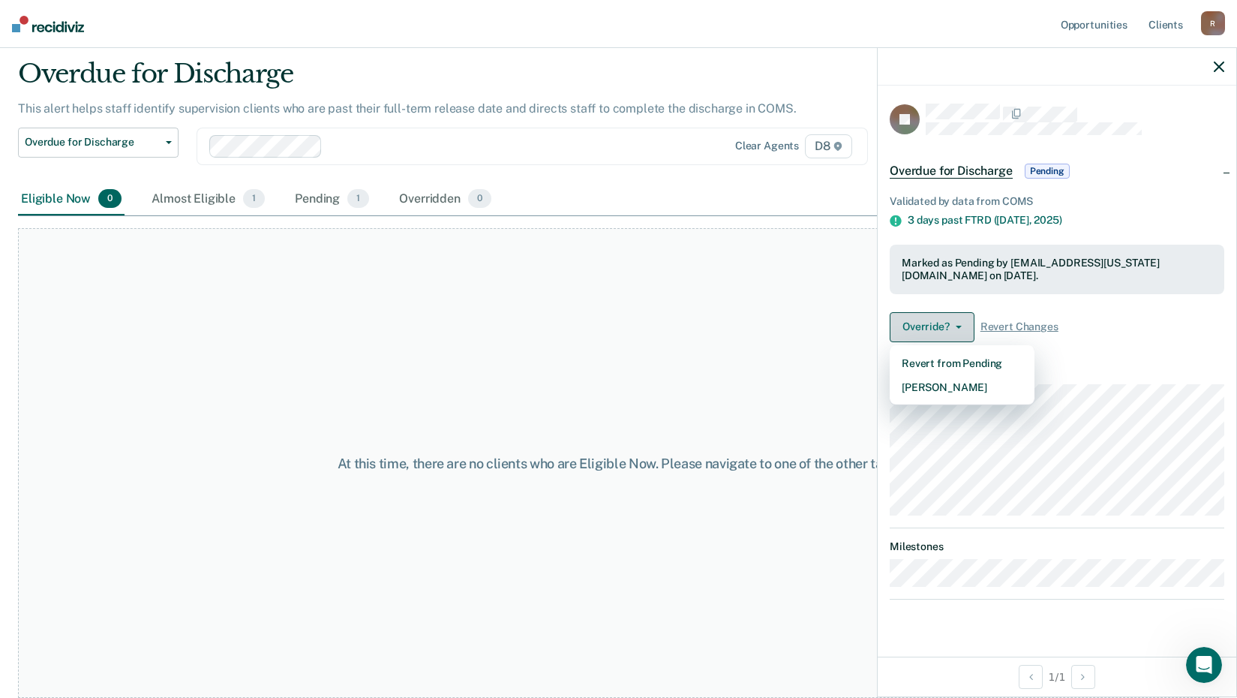
click at [953, 326] on span "button" at bounding box center [956, 327] width 12 height 3
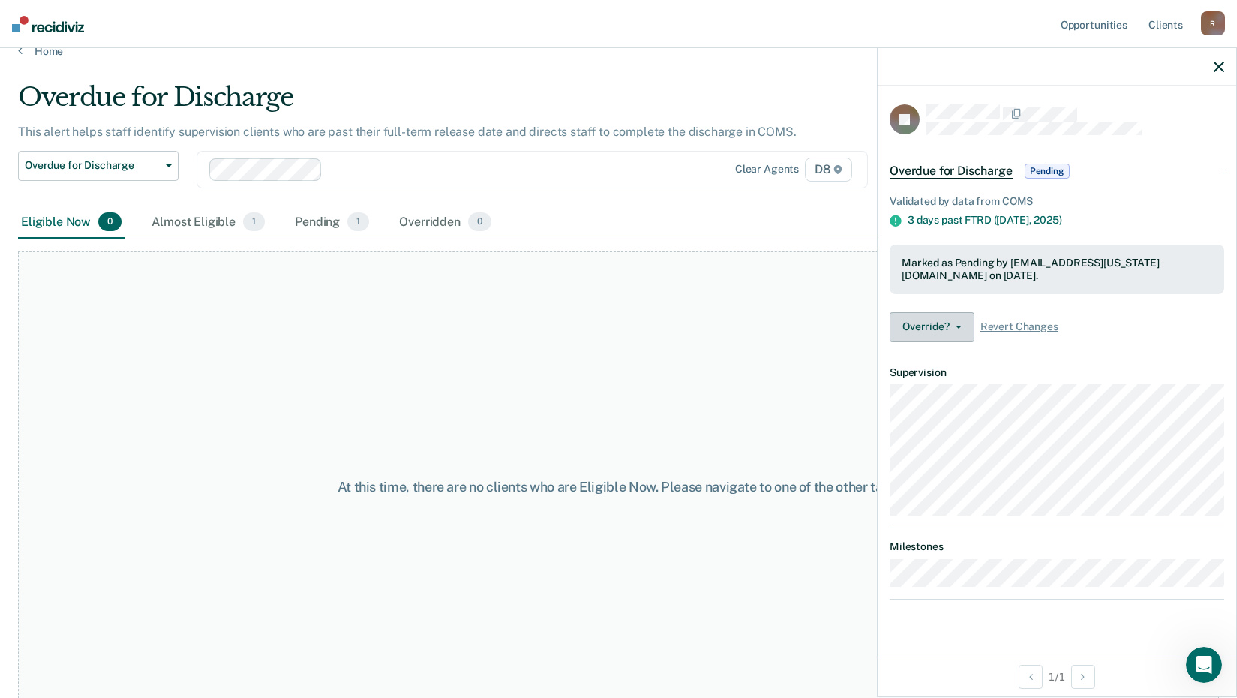
scroll to position [0, 0]
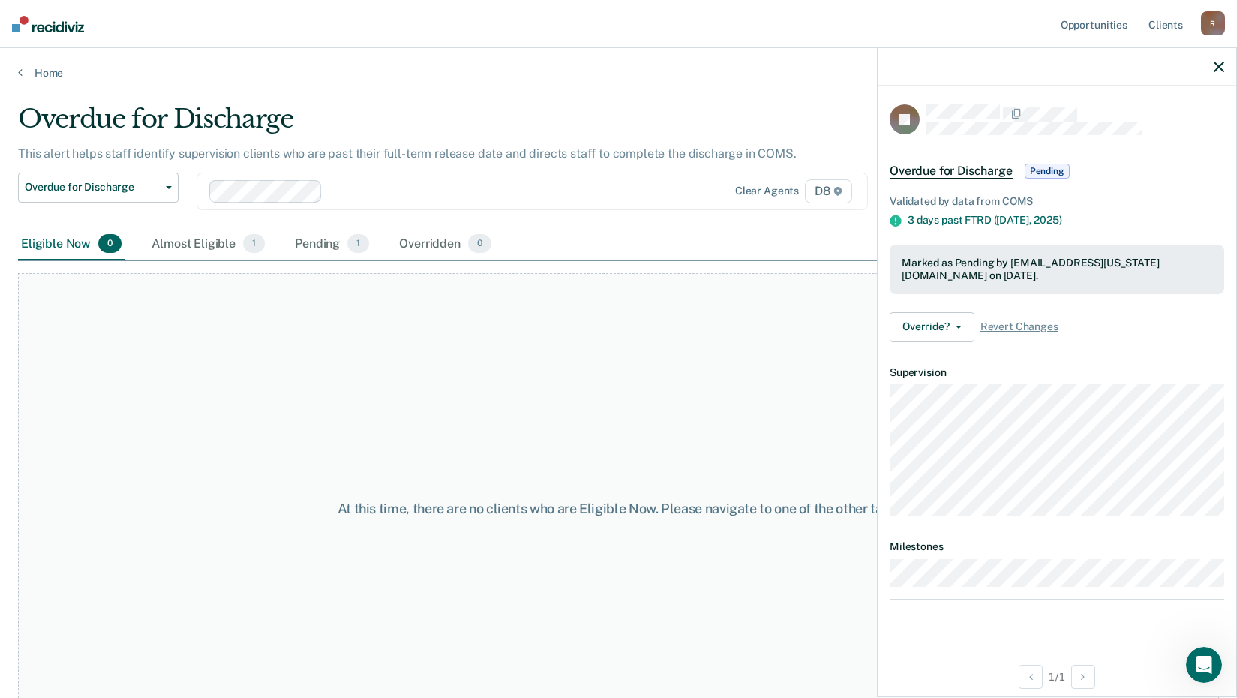
click at [966, 166] on span "Overdue for Discharge" at bounding box center [951, 171] width 123 height 15
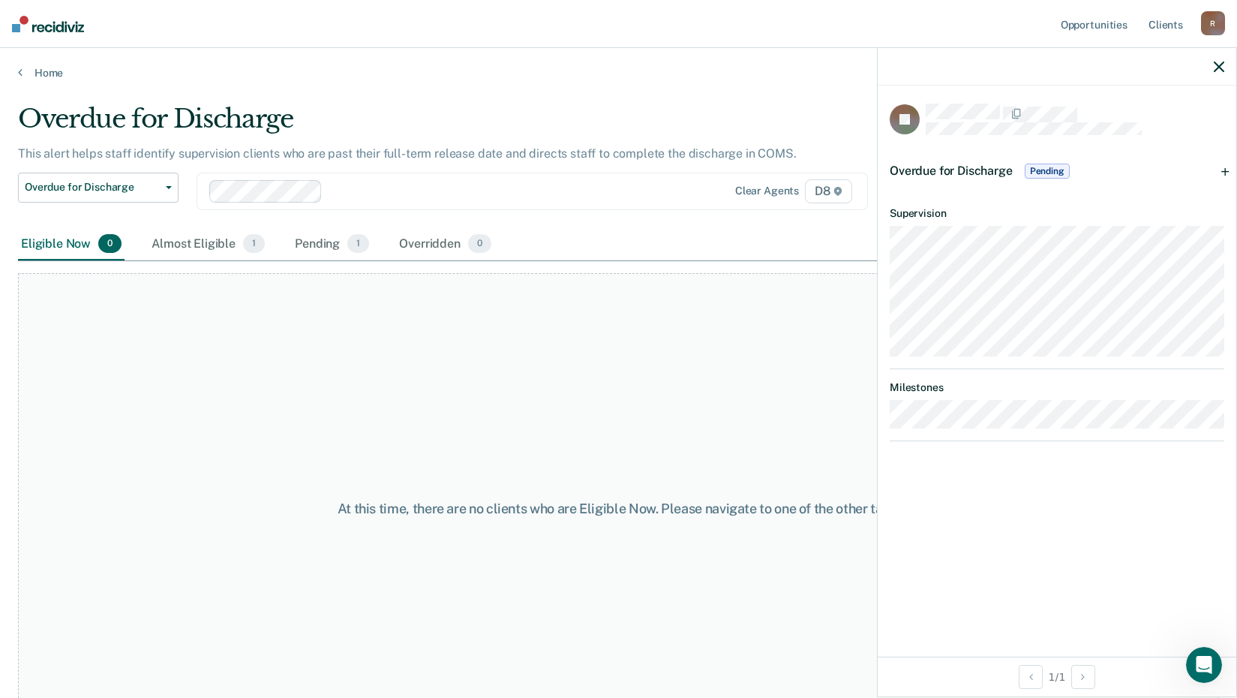
click at [1032, 174] on span "Pending" at bounding box center [1047, 171] width 45 height 15
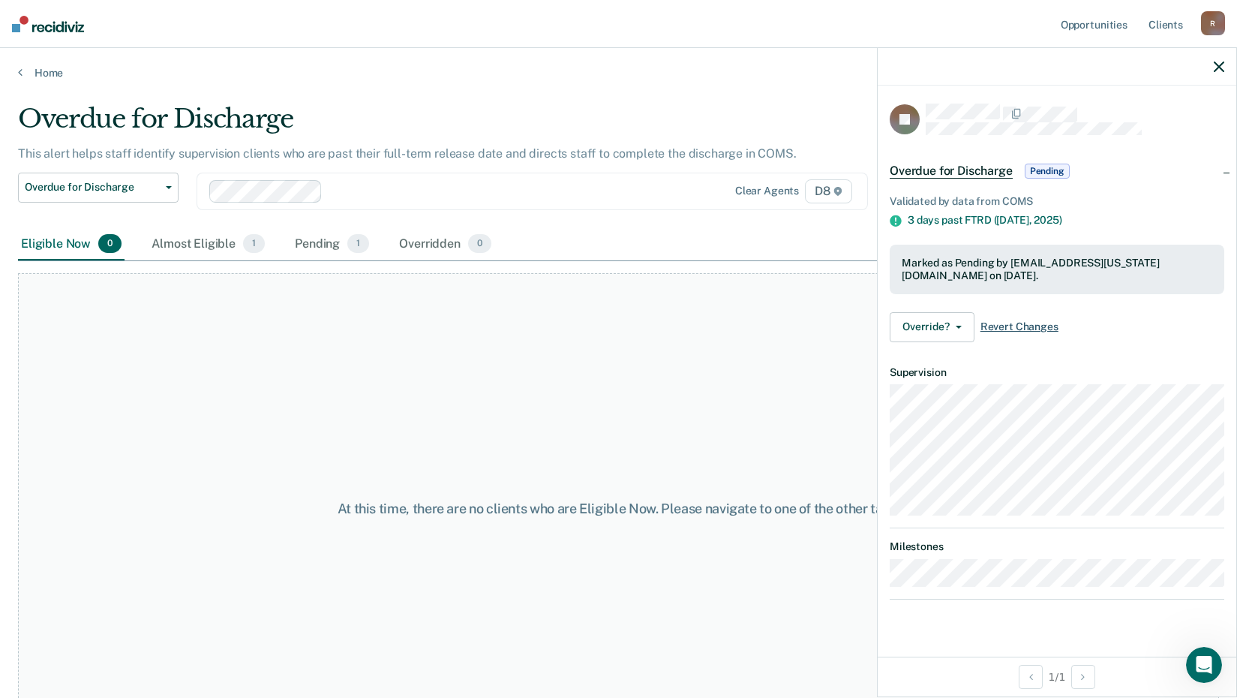
click at [981, 324] on span "Revert Changes" at bounding box center [1019, 326] width 78 height 13
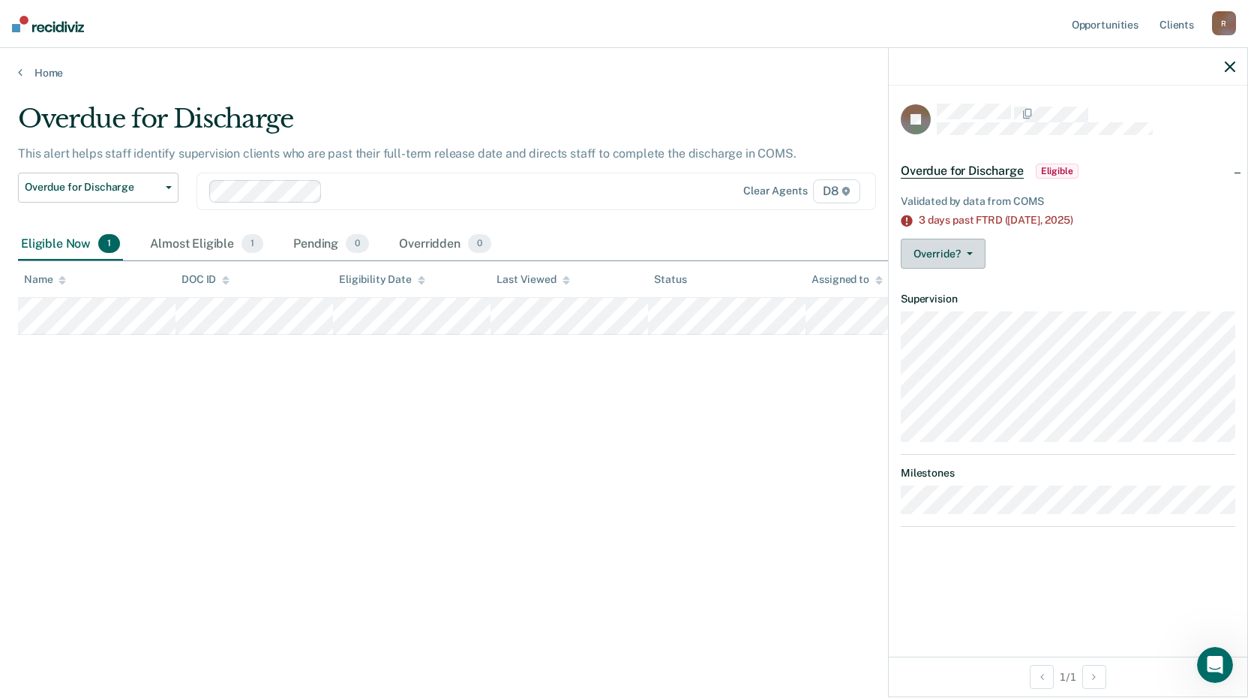
click at [963, 263] on button "Override?" at bounding box center [943, 254] width 85 height 30
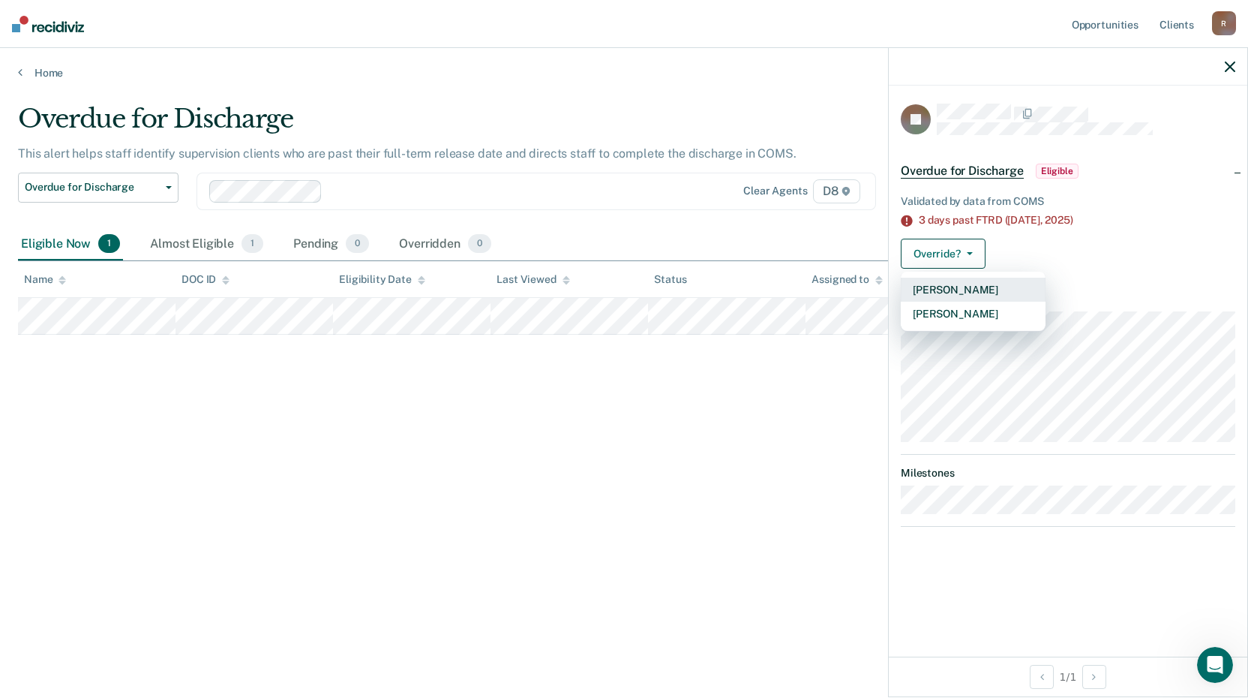
click at [965, 285] on button "[PERSON_NAME]" at bounding box center [973, 290] width 145 height 24
